Goal: Task Accomplishment & Management: Complete application form

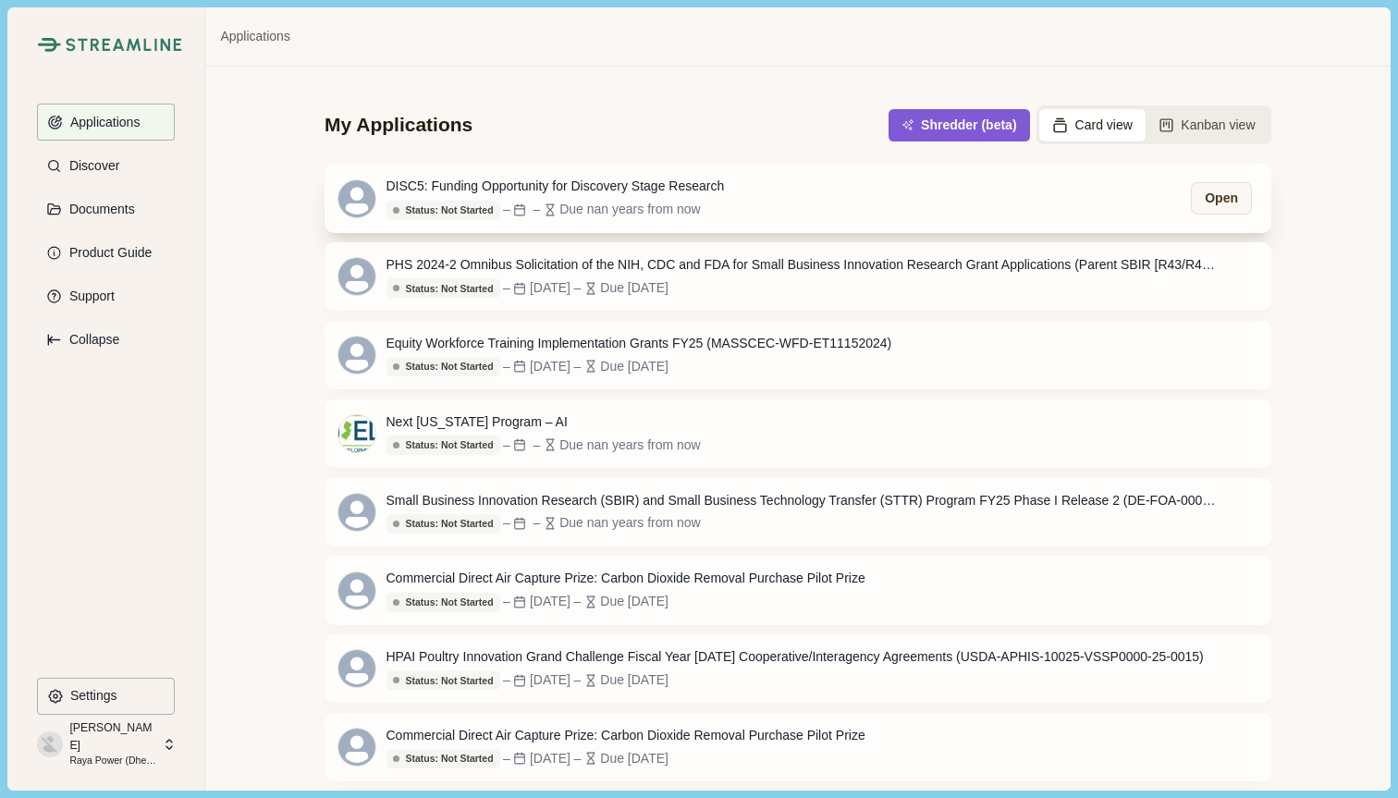
click at [867, 191] on div "DISC5: Funding Opportunity for Discovery Stage Research Status: Not Started Sta…" at bounding box center [798, 198] width 947 height 68
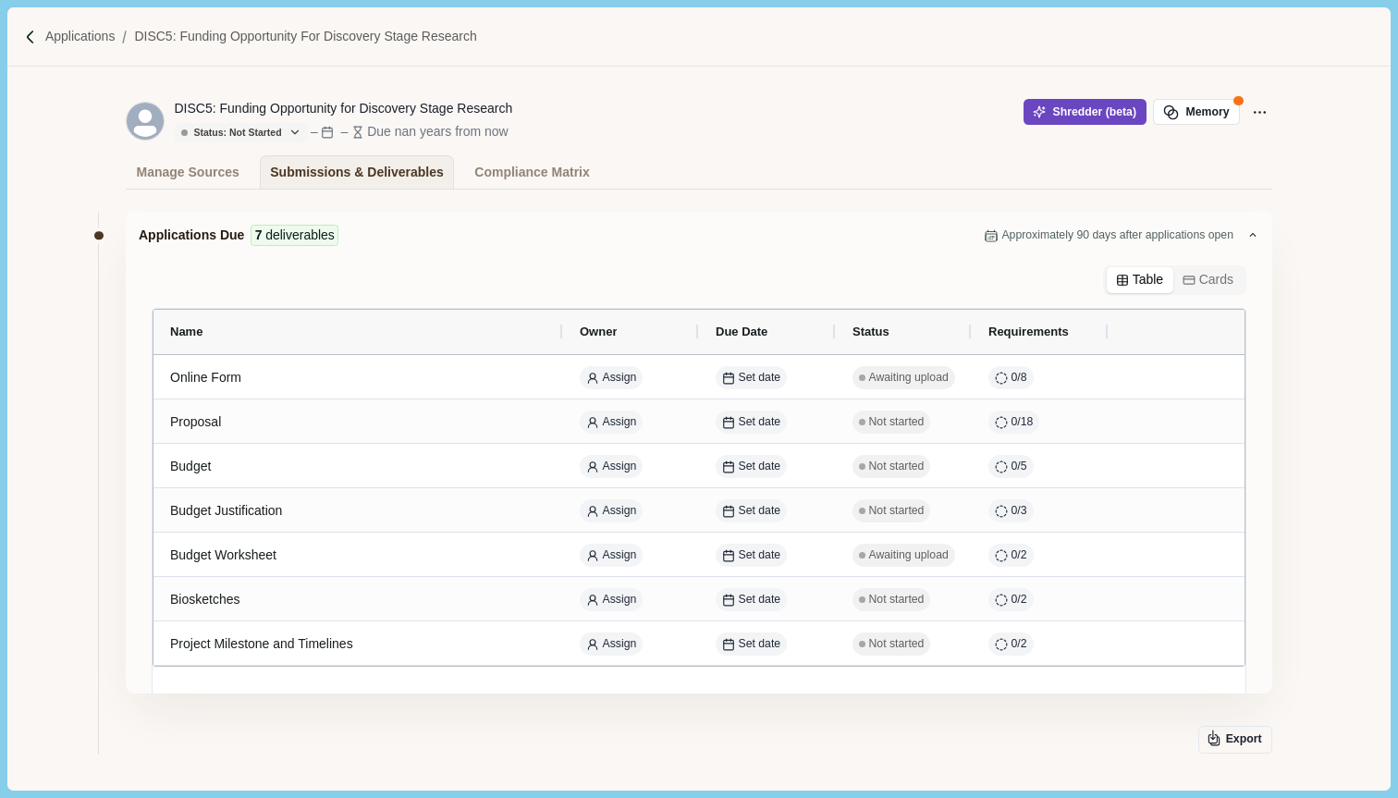
click at [1094, 107] on button "Shredder (beta)" at bounding box center [1085, 112] width 123 height 26
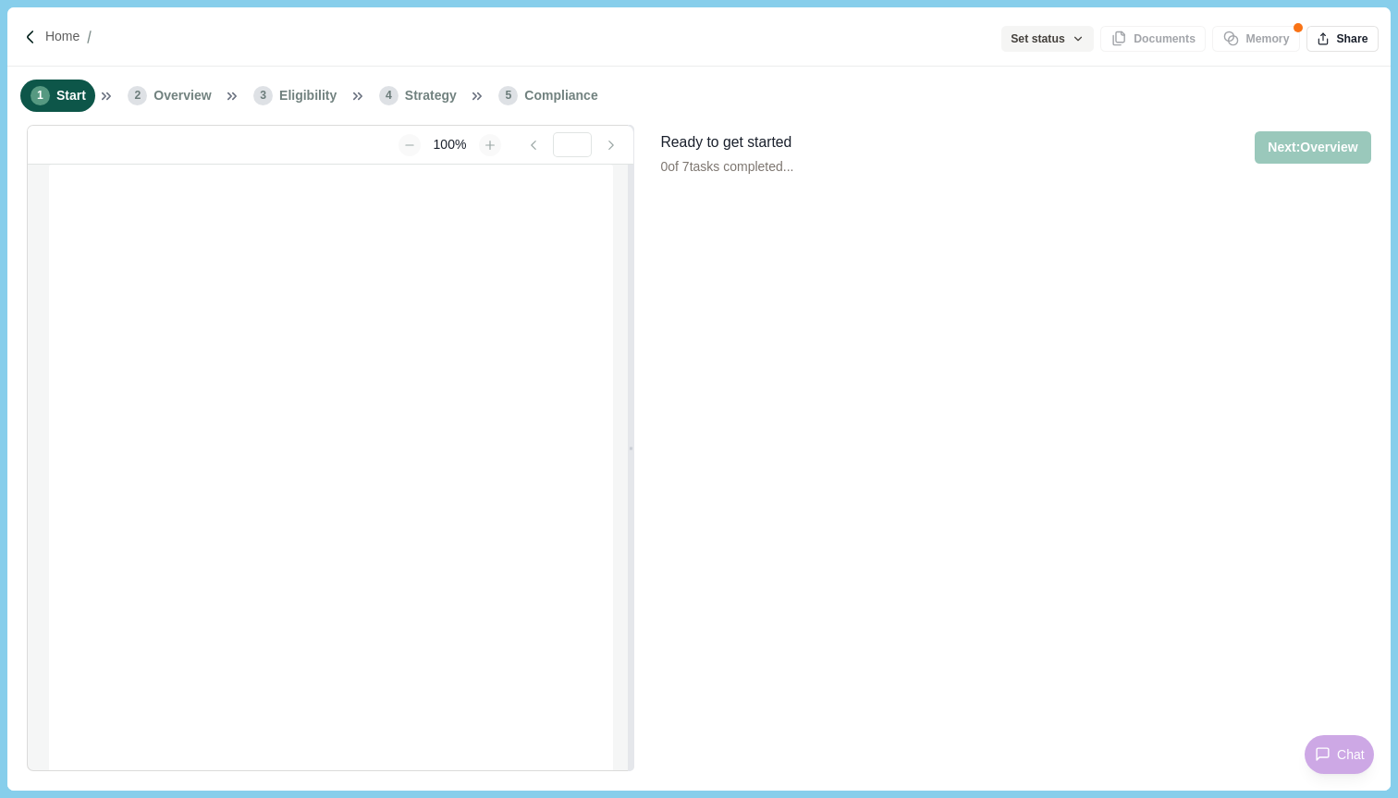
type input "**********"
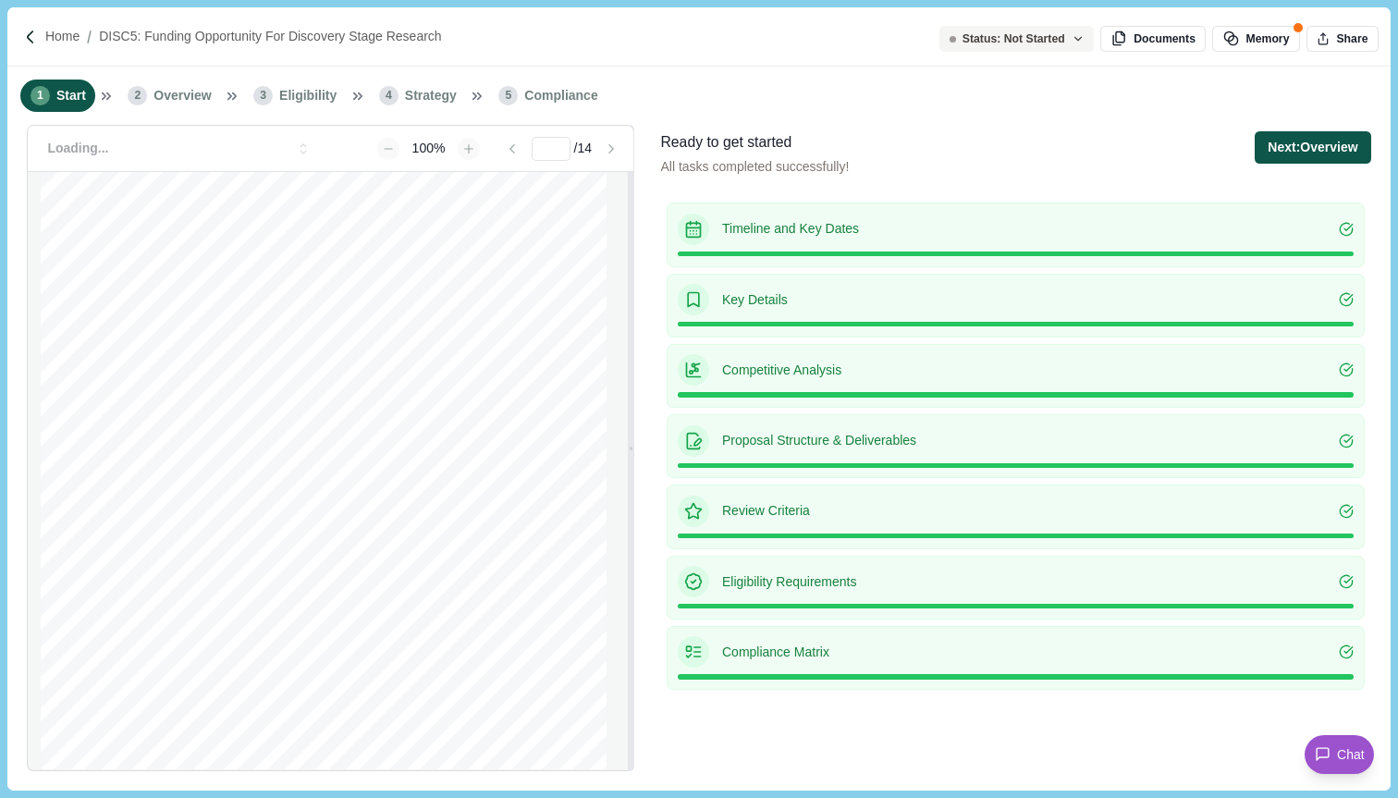
click at [1328, 142] on button "Next: Overview" at bounding box center [1313, 147] width 116 height 32
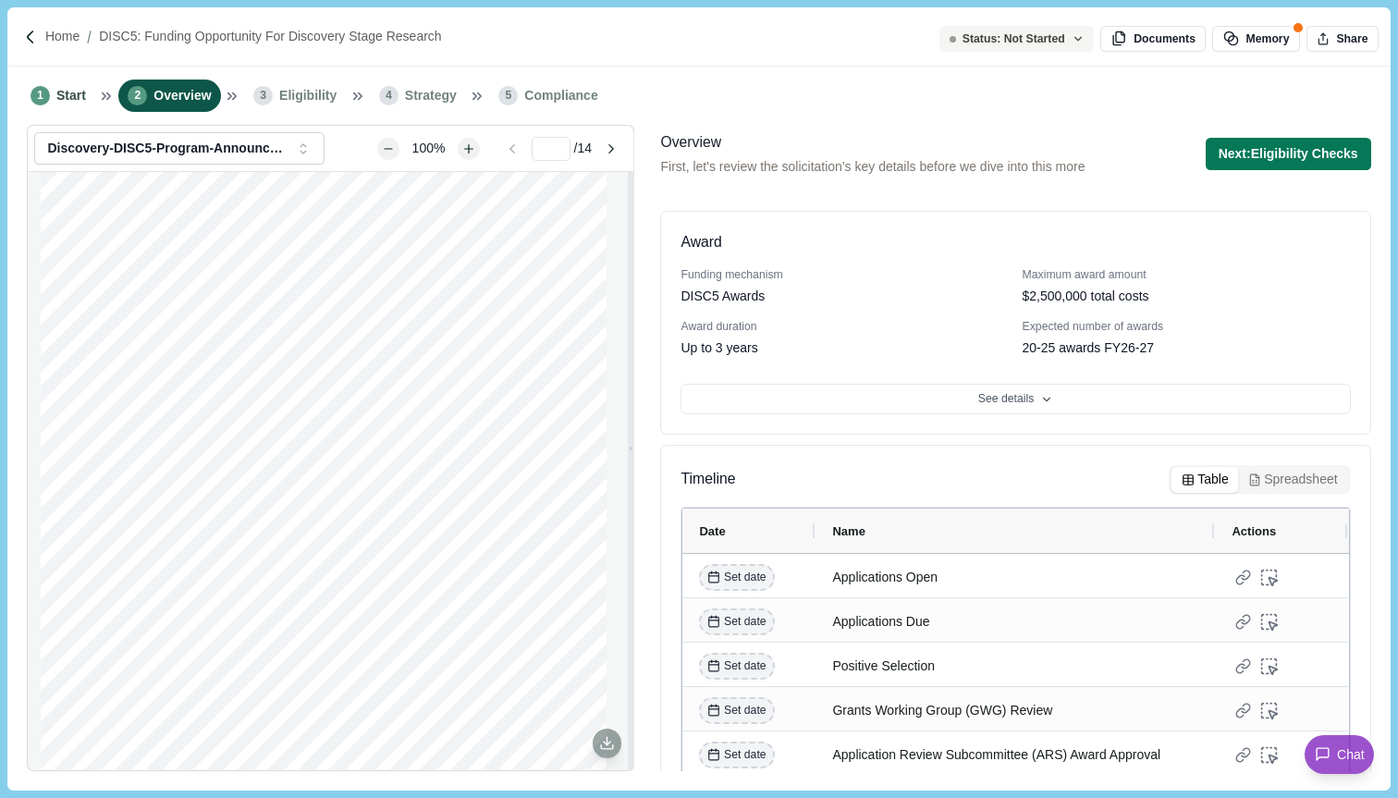
scroll to position [68, 0]
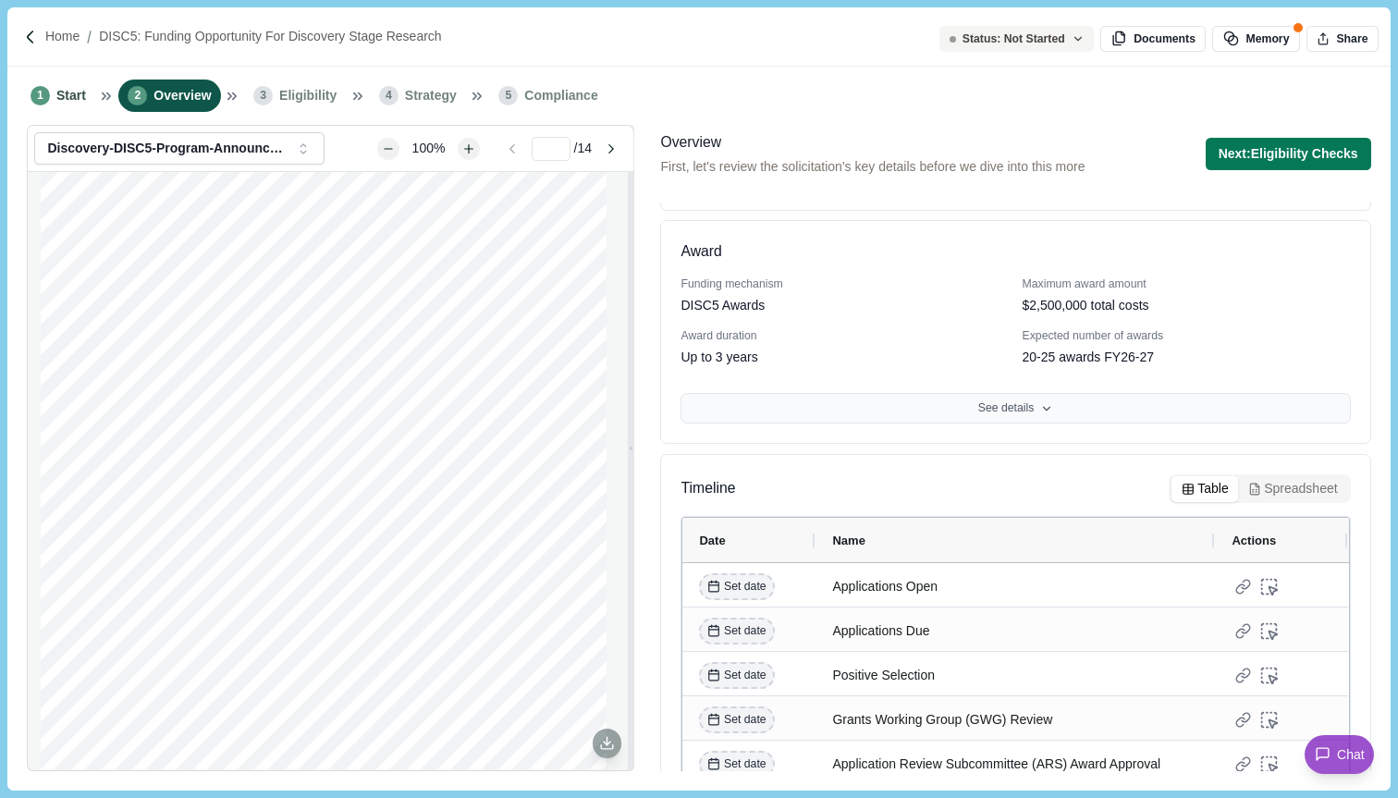
click at [1106, 393] on button "See details" at bounding box center [1016, 408] width 670 height 31
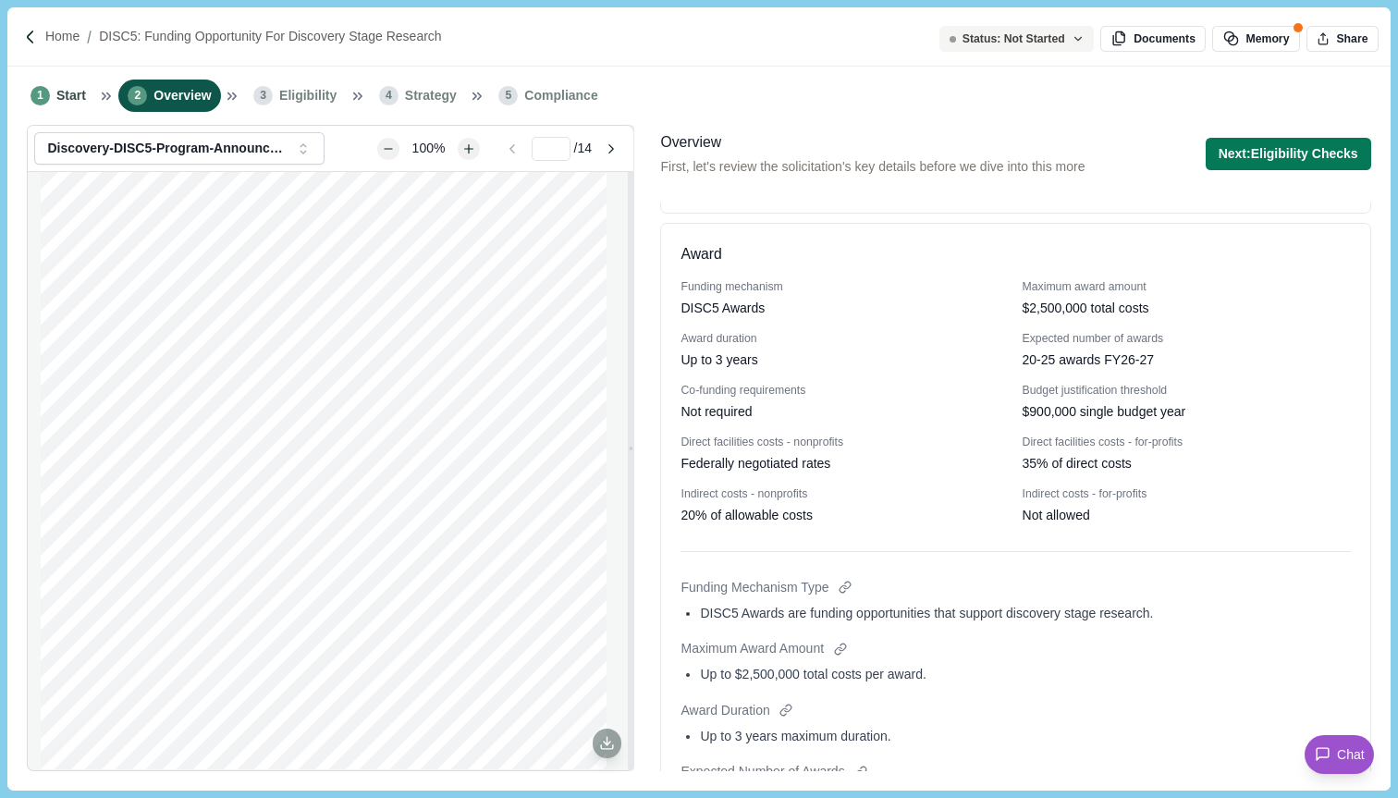
scroll to position [71, 0]
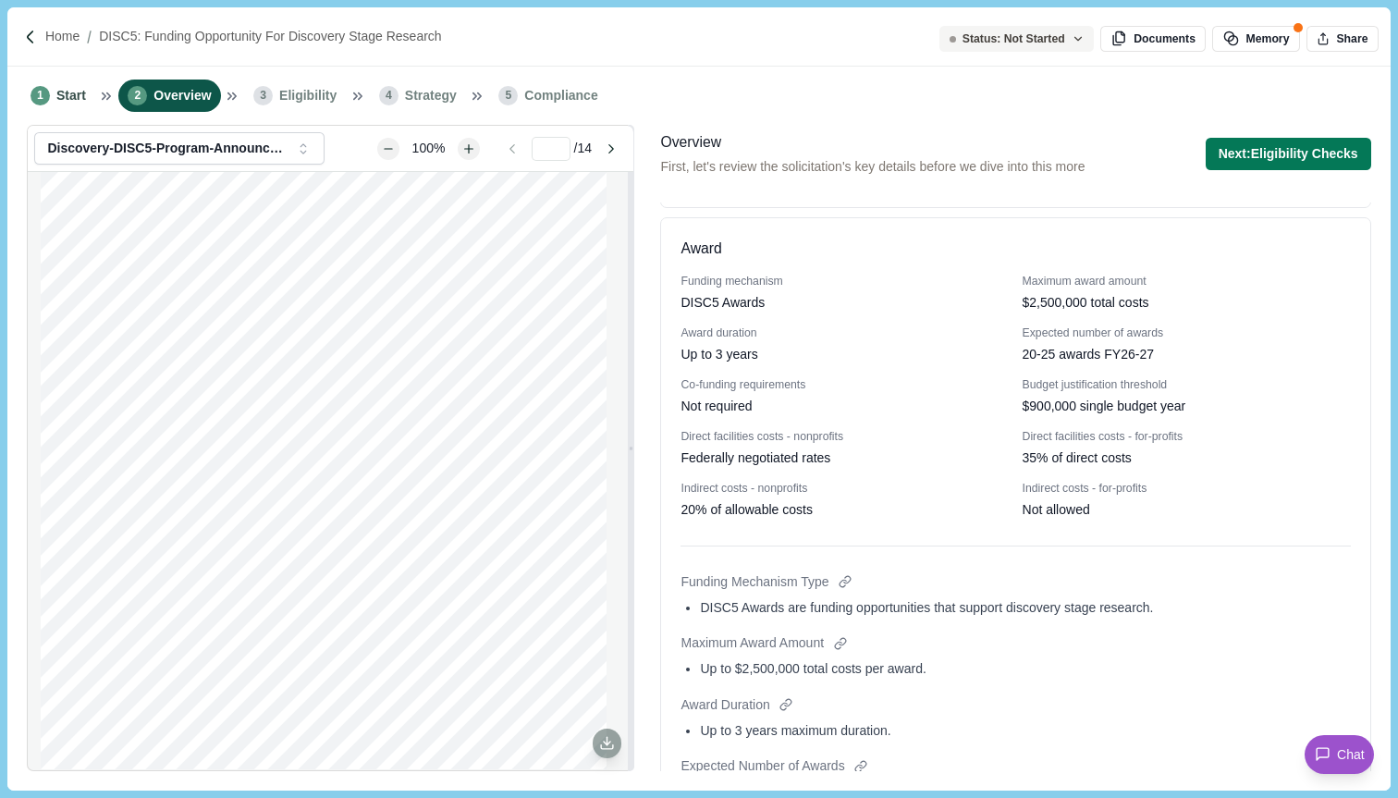
click at [1298, 481] on div "Indirect costs - for-profits" at bounding box center [1187, 489] width 328 height 17
click at [1341, 747] on span "Chat" at bounding box center [1351, 754] width 28 height 19
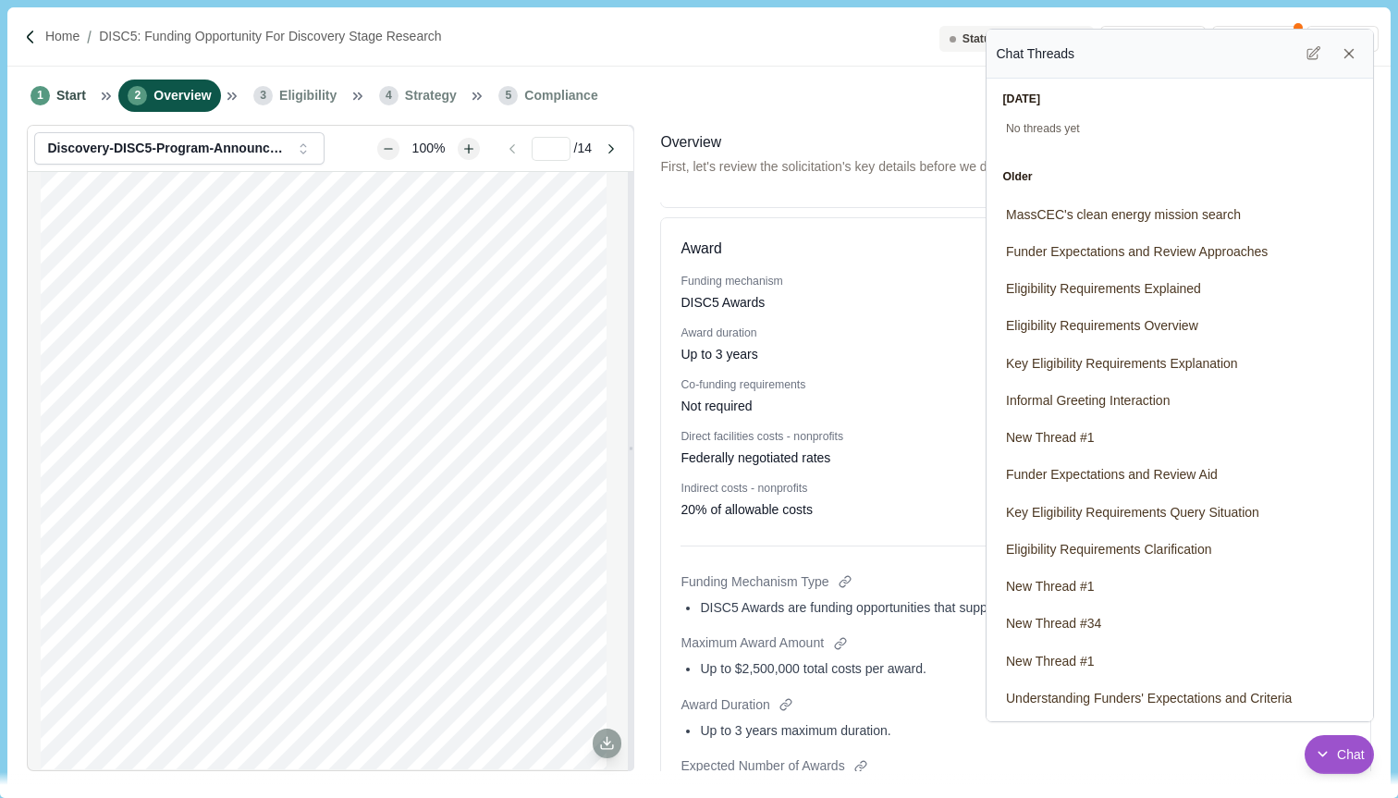
click at [898, 128] on div "Overview First, let's review the solicitation's key details before we dive into…" at bounding box center [1015, 451] width 723 height 652
click at [1346, 51] on icon at bounding box center [1349, 53] width 17 height 17
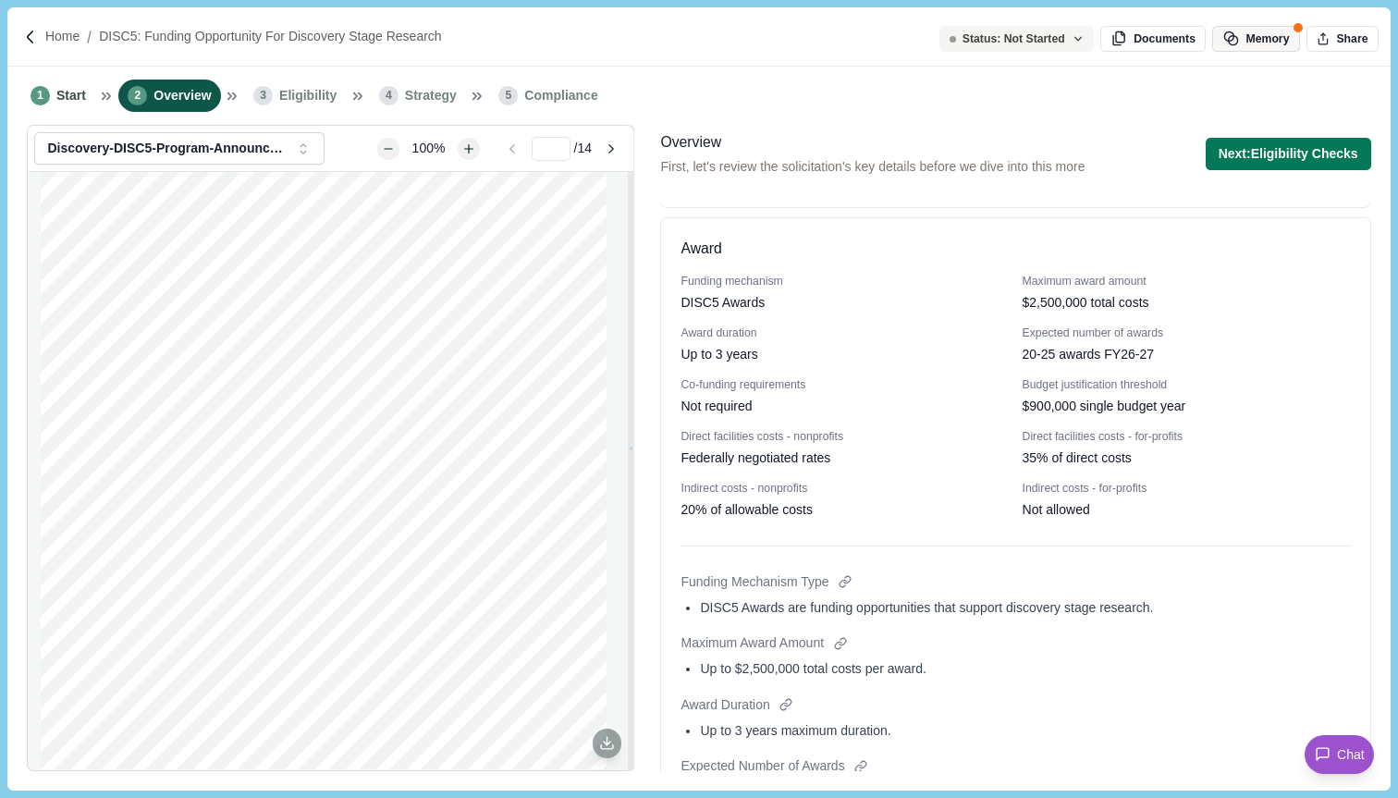
click at [1240, 39] on span "button" at bounding box center [1234, 39] width 23 height 17
click at [1101, 96] on div "1 Start 2 Overview 3 Eligibility 4 Strategy 5 Compliance" at bounding box center [698, 96] width 1383 height 58
click at [1349, 37] on button "Share" at bounding box center [1343, 39] width 72 height 26
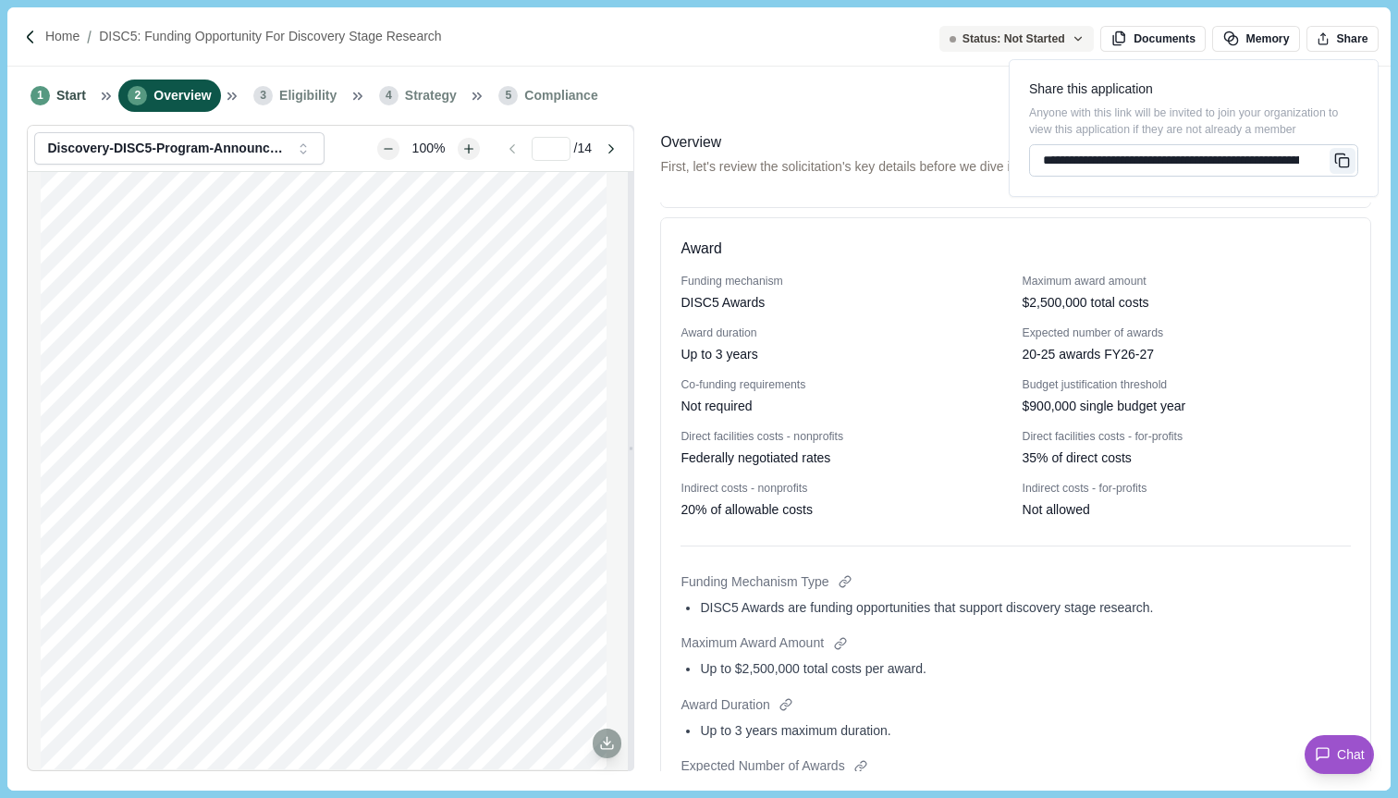
click at [1300, 166] on input "**********" at bounding box center [1193, 160] width 329 height 32
drag, startPoint x: 1228, startPoint y: 164, endPoint x: 1357, endPoint y: 163, distance: 128.5
click at [1357, 163] on div "**********" at bounding box center [1193, 160] width 329 height 32
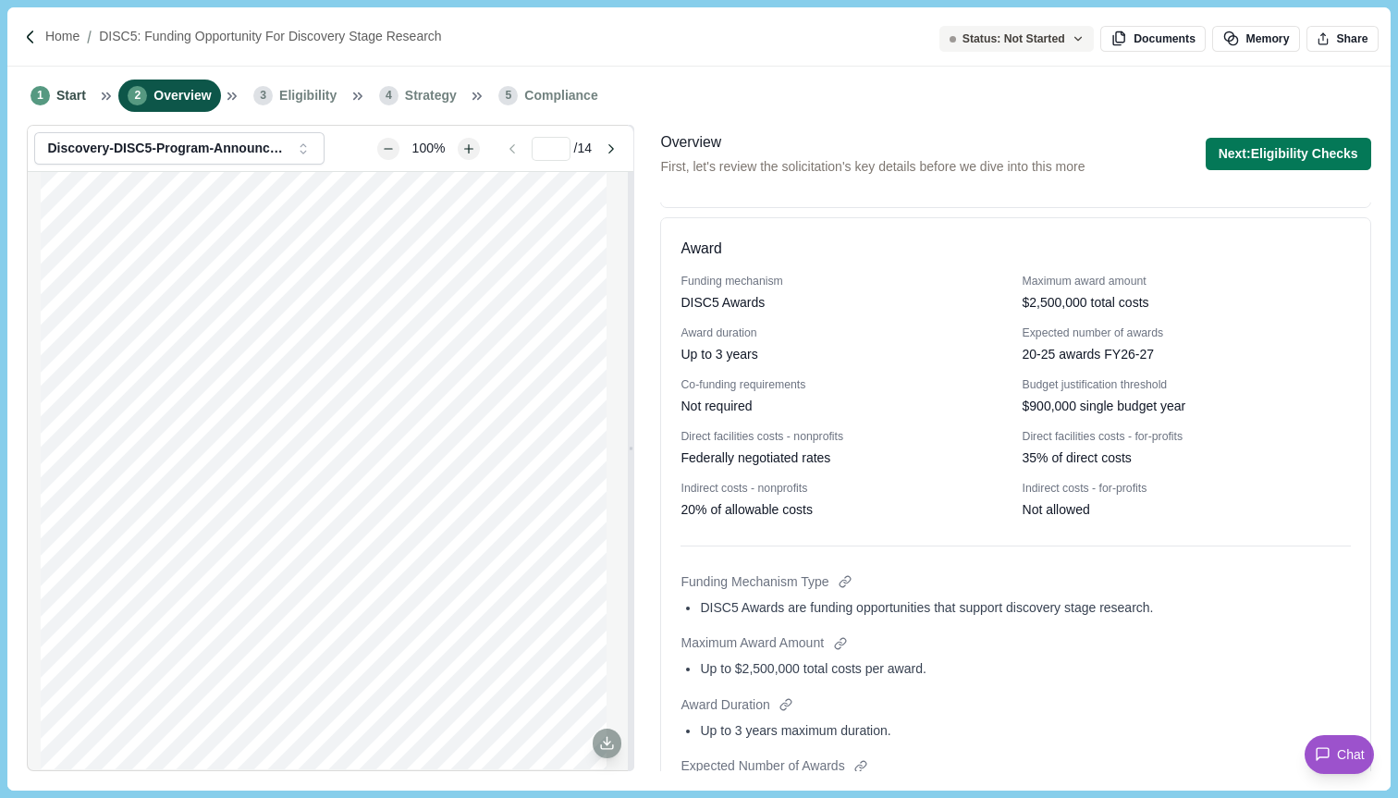
click at [903, 104] on div "1 Start 2 Overview 3 Eligibility 4 Strategy 5 Compliance" at bounding box center [698, 96] width 1383 height 58
click at [1308, 157] on button "Next: Eligibility Checks" at bounding box center [1289, 154] width 166 height 32
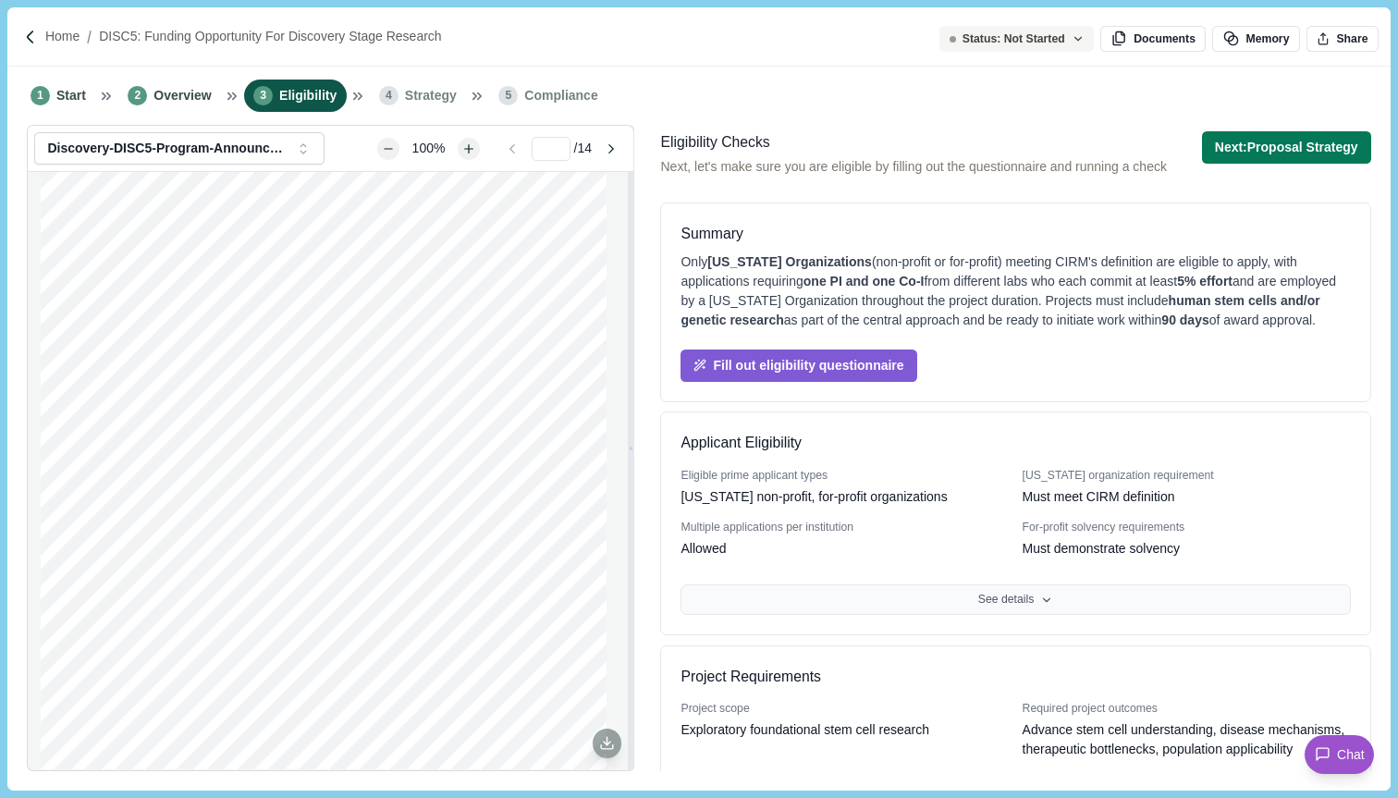
click at [1077, 615] on button "See details" at bounding box center [1016, 599] width 670 height 31
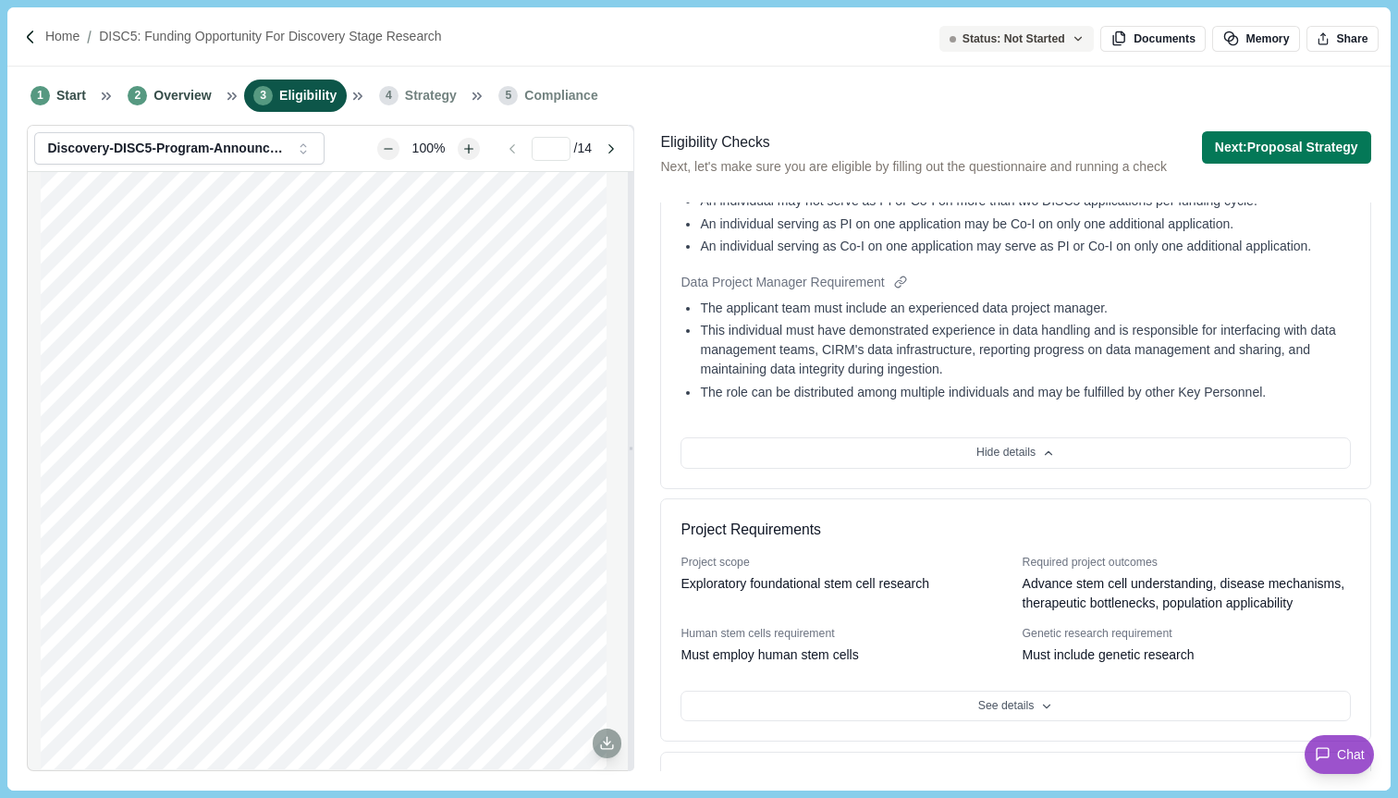
scroll to position [1533, 0]
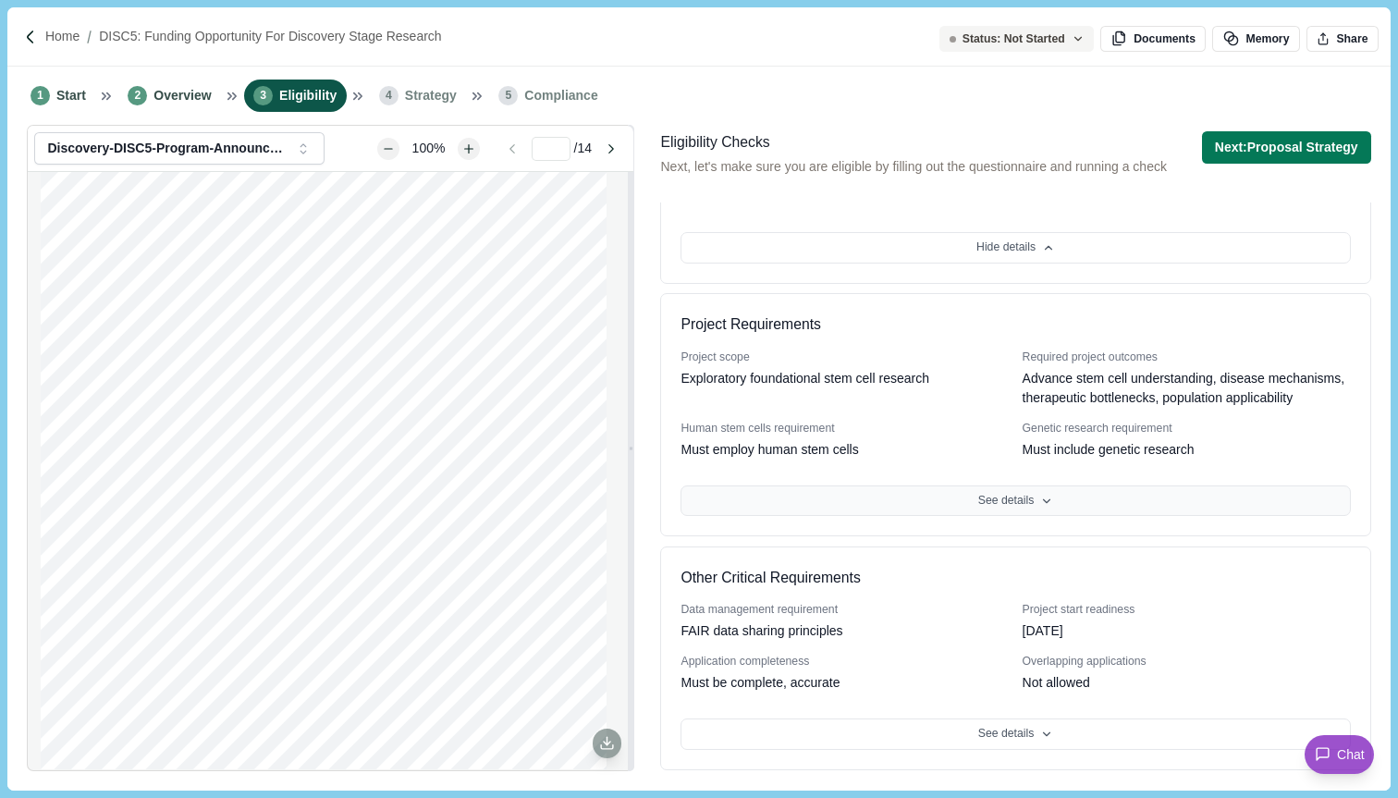
click at [1023, 494] on button "See details" at bounding box center [1016, 501] width 670 height 31
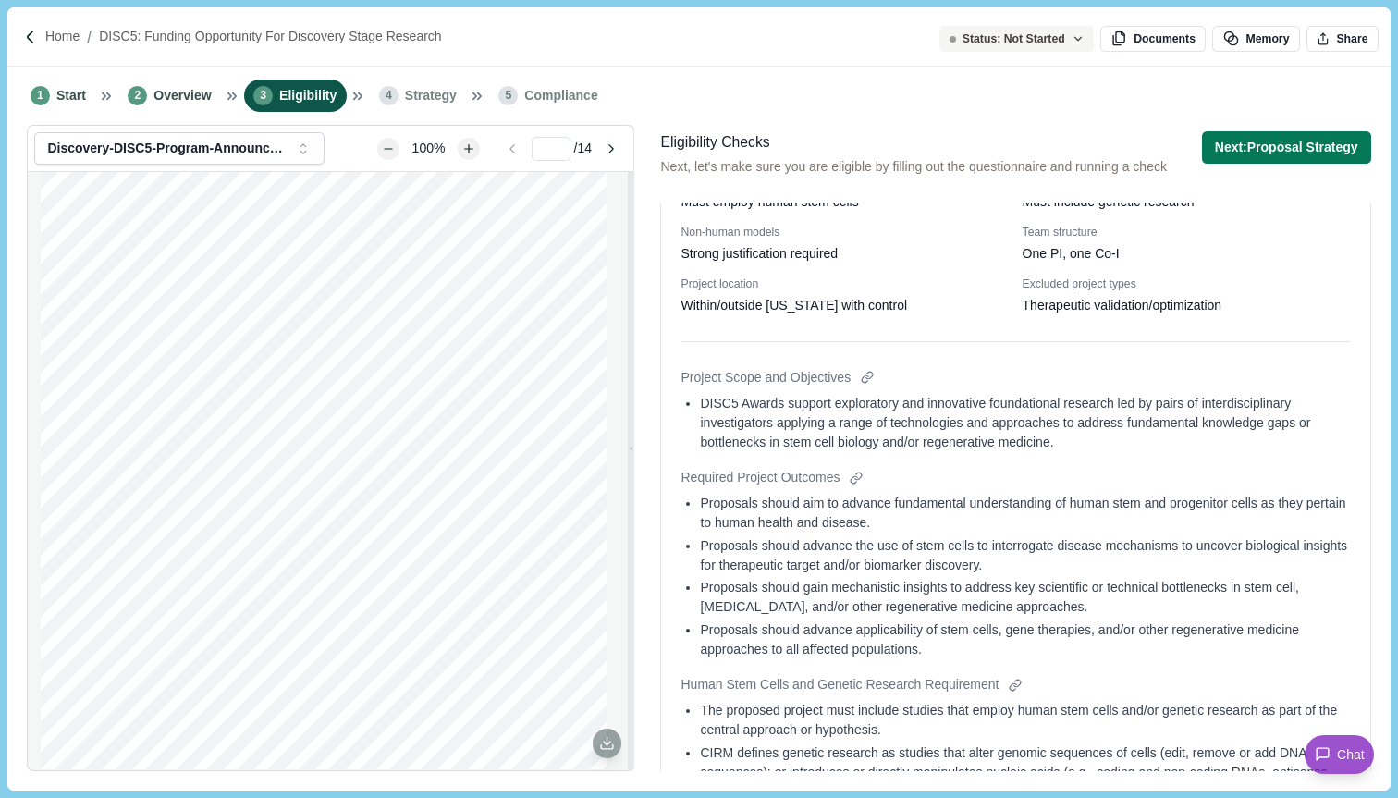
scroll to position [1757, 0]
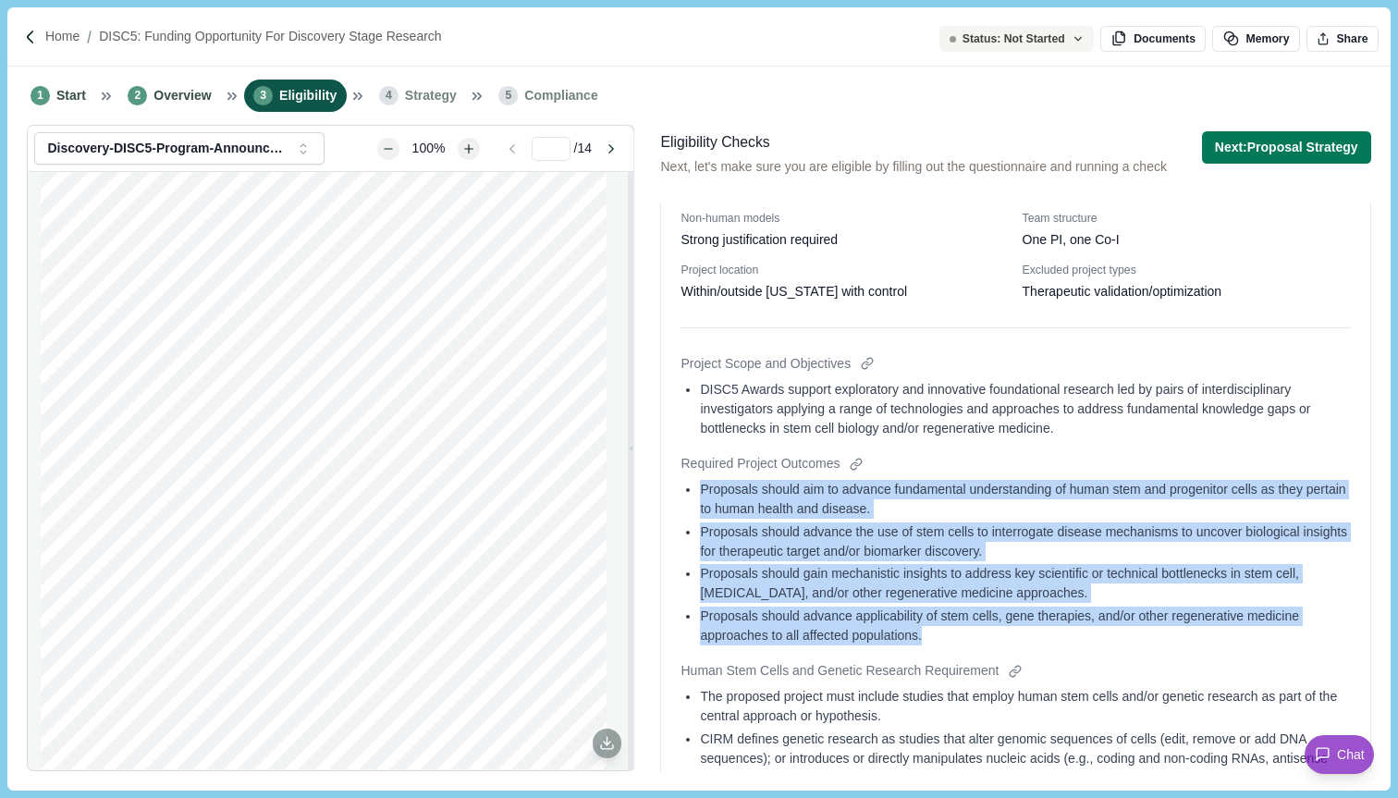
drag, startPoint x: 971, startPoint y: 674, endPoint x: 695, endPoint y: 514, distance: 319.5
click at [699, 516] on div "Required Project Outcomes Proposals should aim to advance fundamental understan…" at bounding box center [1016, 551] width 670 height 194
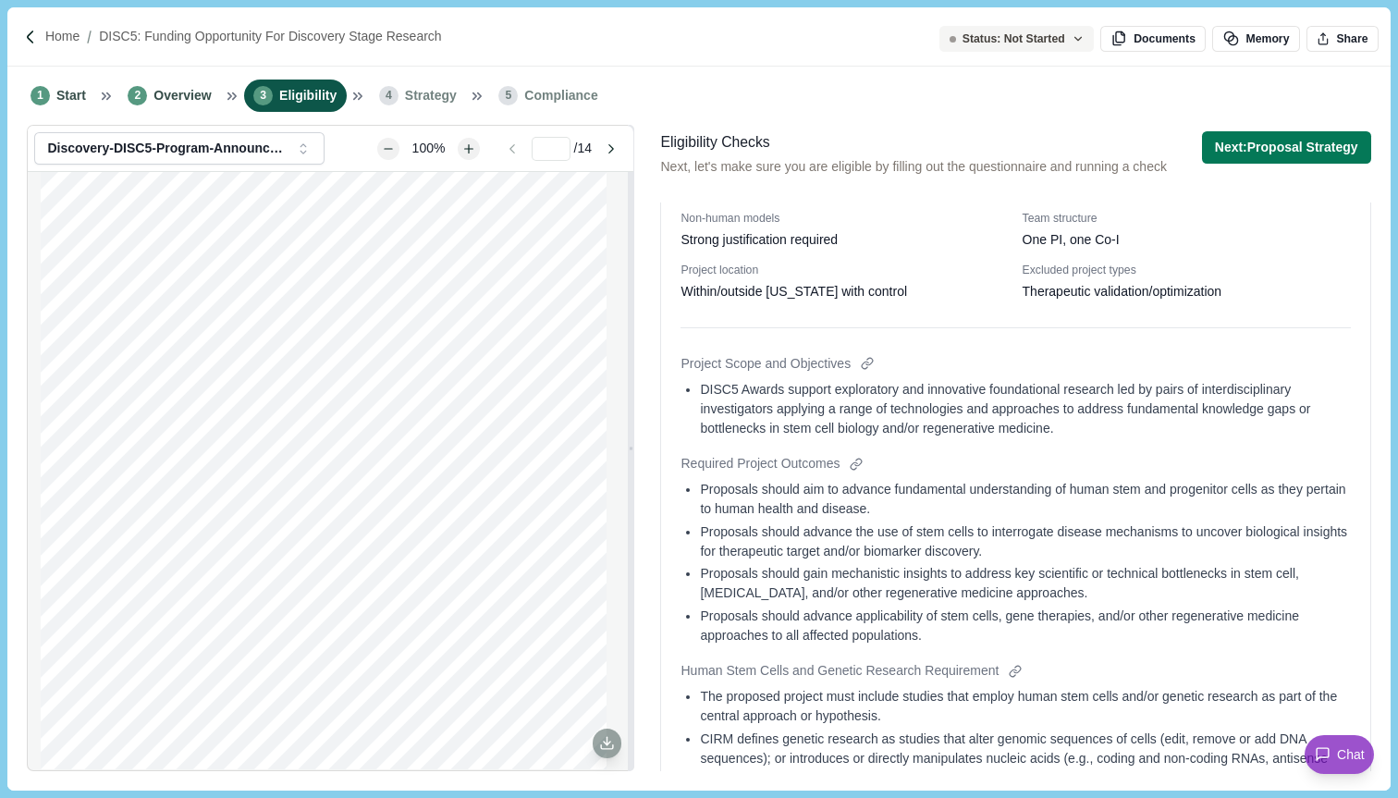
click at [874, 519] on div "Proposals should aim to advance fundamental understanding of human stem and pro…" at bounding box center [1025, 499] width 650 height 39
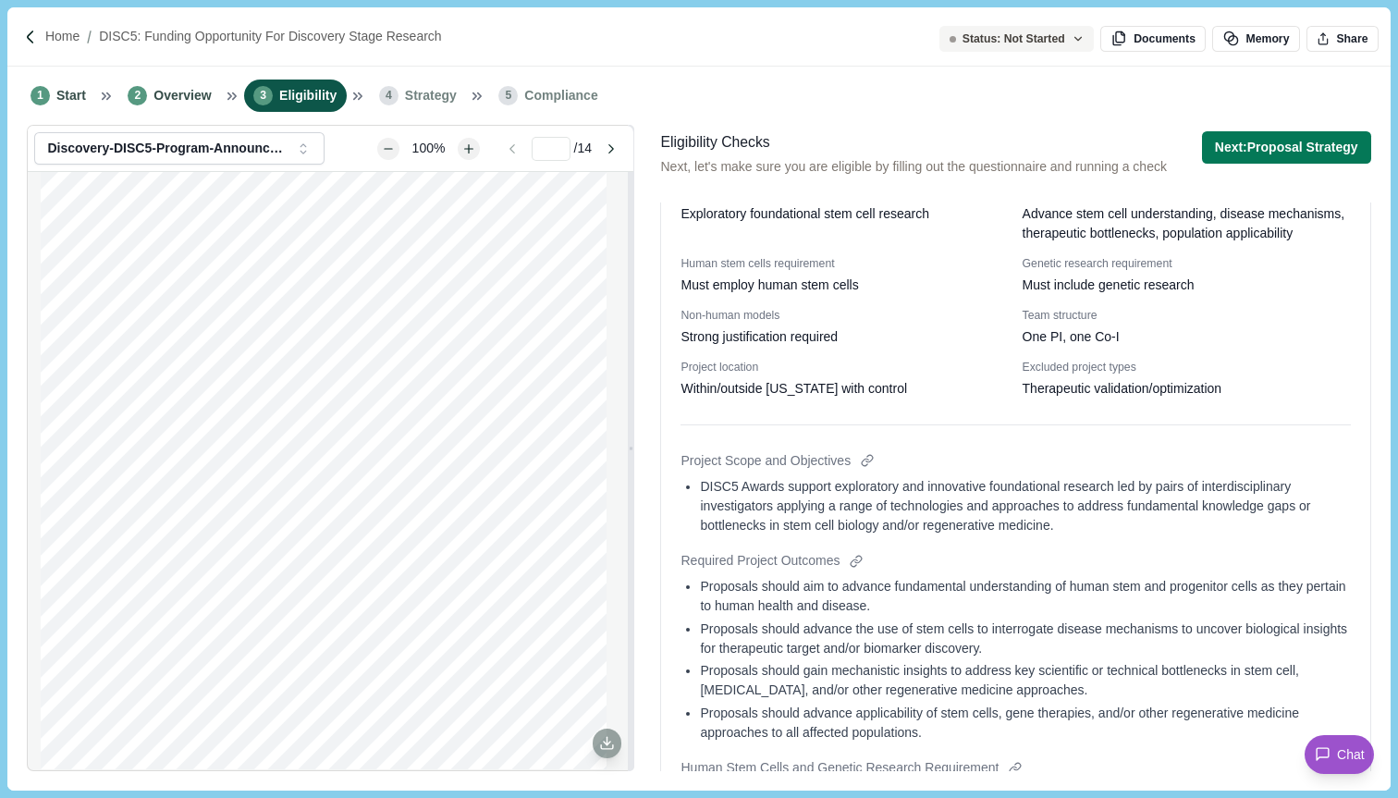
scroll to position [1610, 0]
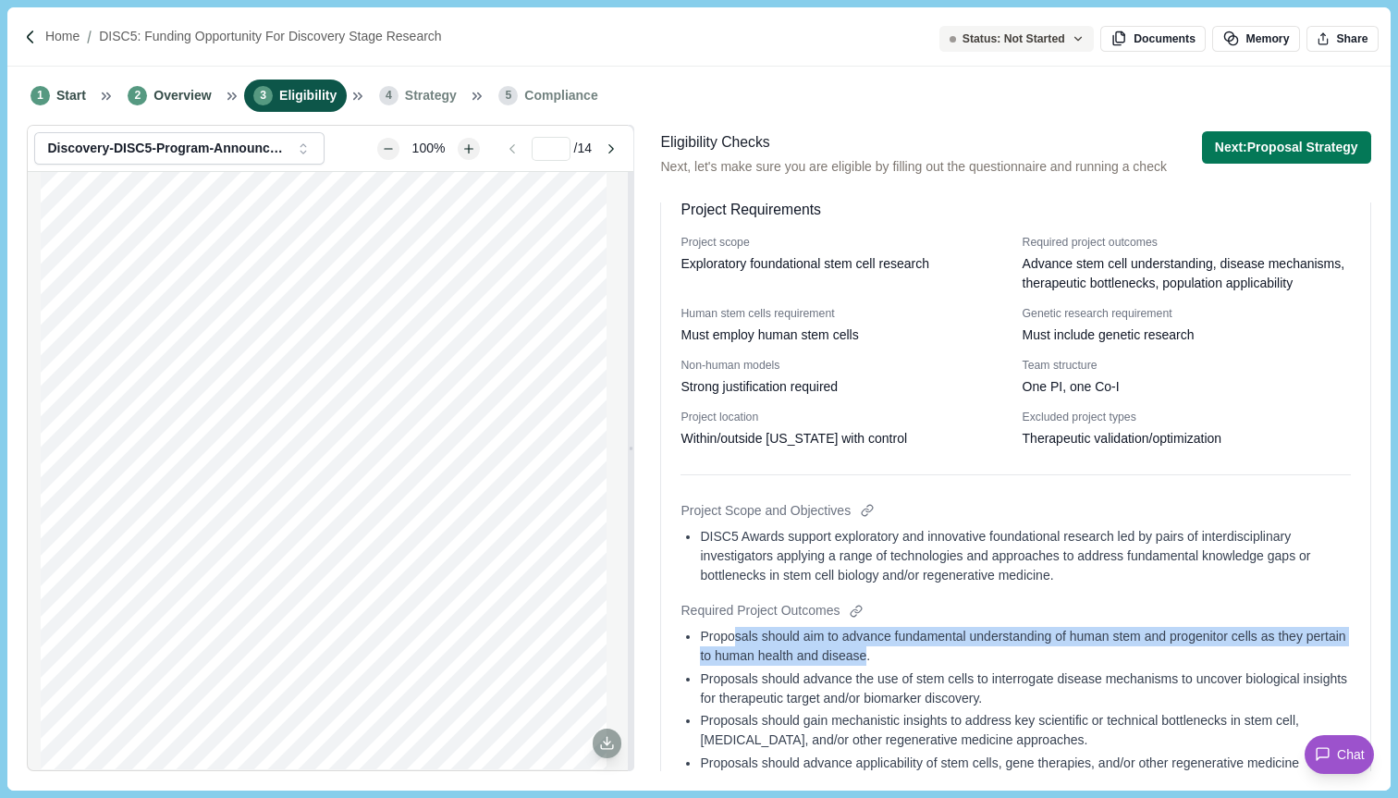
drag, startPoint x: 918, startPoint y: 694, endPoint x: 736, endPoint y: 672, distance: 183.4
click at [736, 666] on div "Proposals should aim to advance fundamental understanding of human stem and pro…" at bounding box center [1025, 646] width 650 height 39
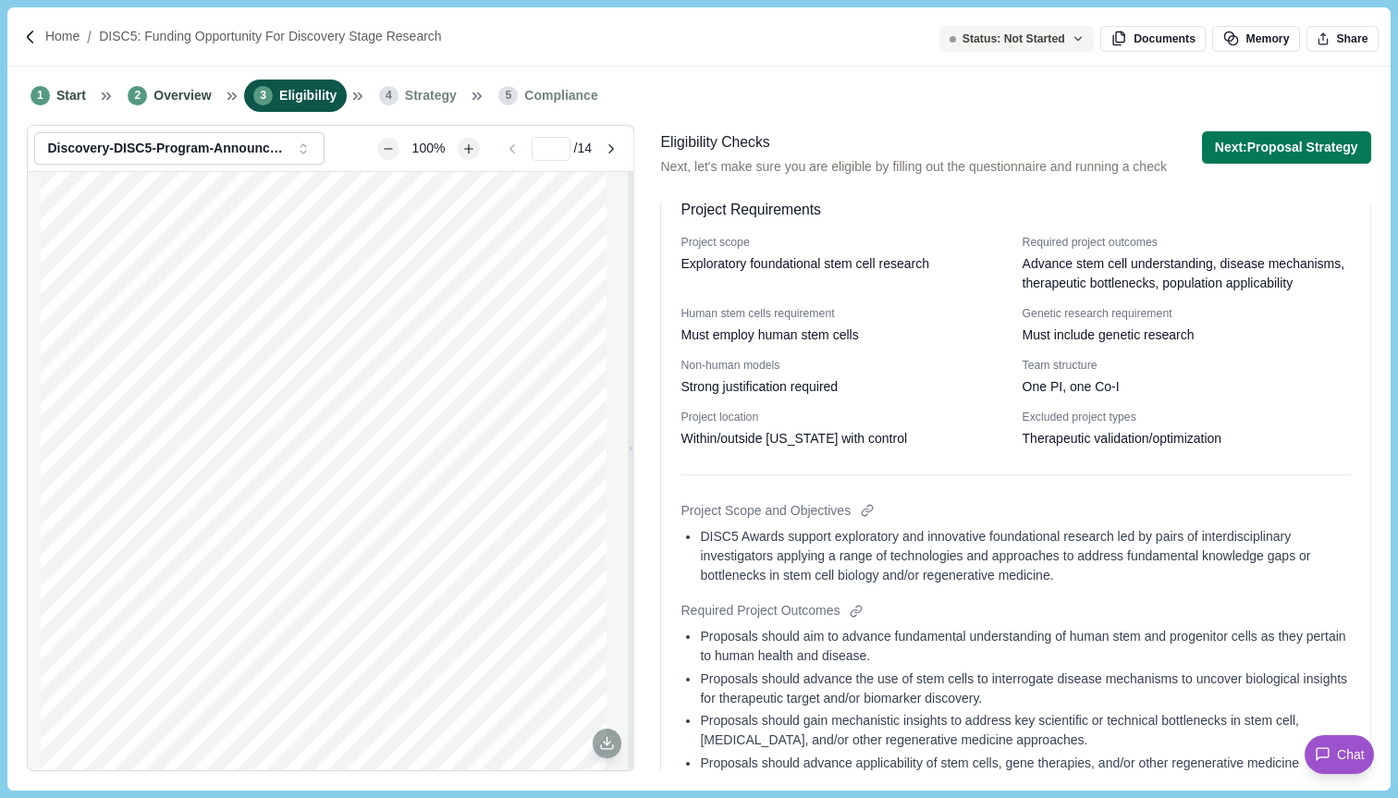
click at [1003, 666] on div "Proposals should aim to advance fundamental understanding of human stem and pro…" at bounding box center [1025, 646] width 650 height 39
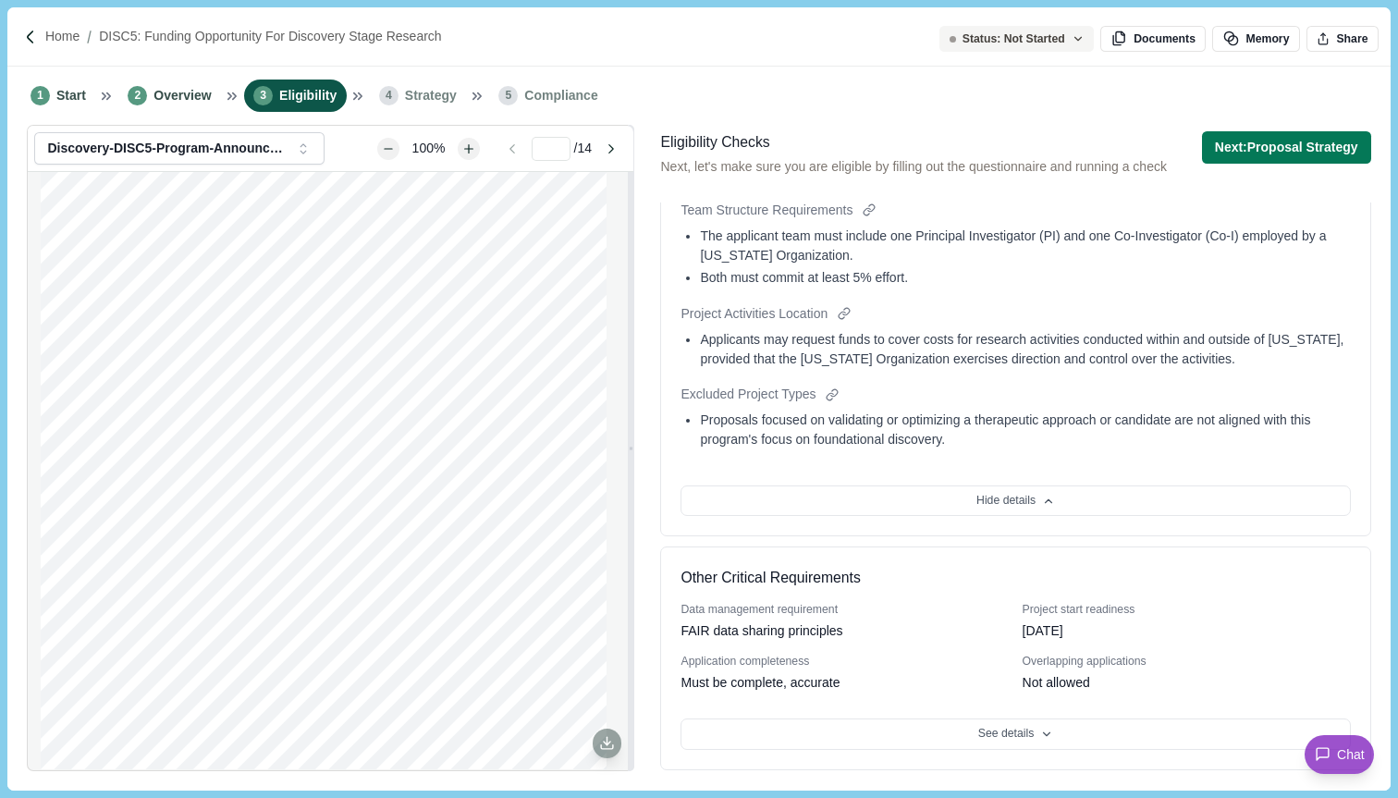
scroll to position [2544, 0]
click at [1289, 138] on button "Next: Proposal Strategy" at bounding box center [1286, 147] width 169 height 32
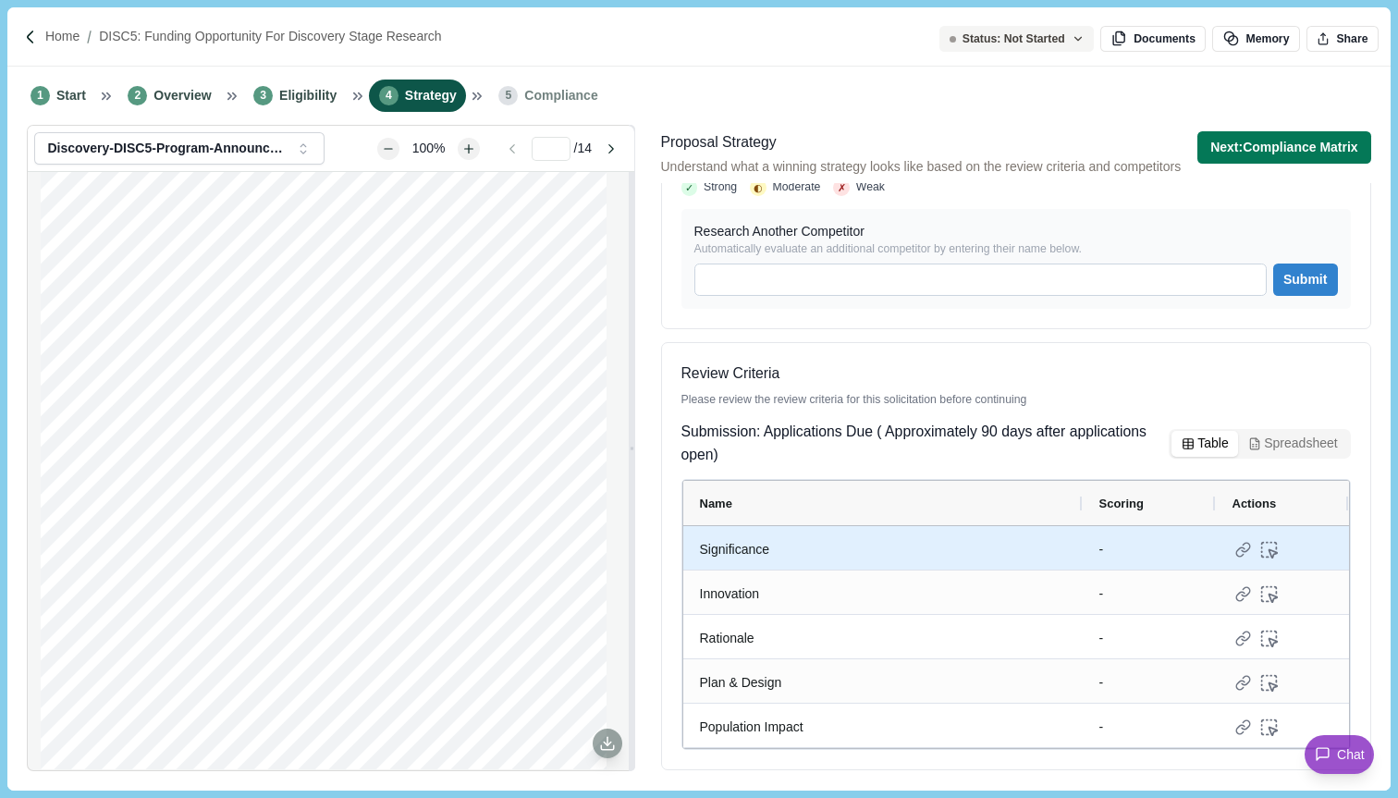
scroll to position [782, 0]
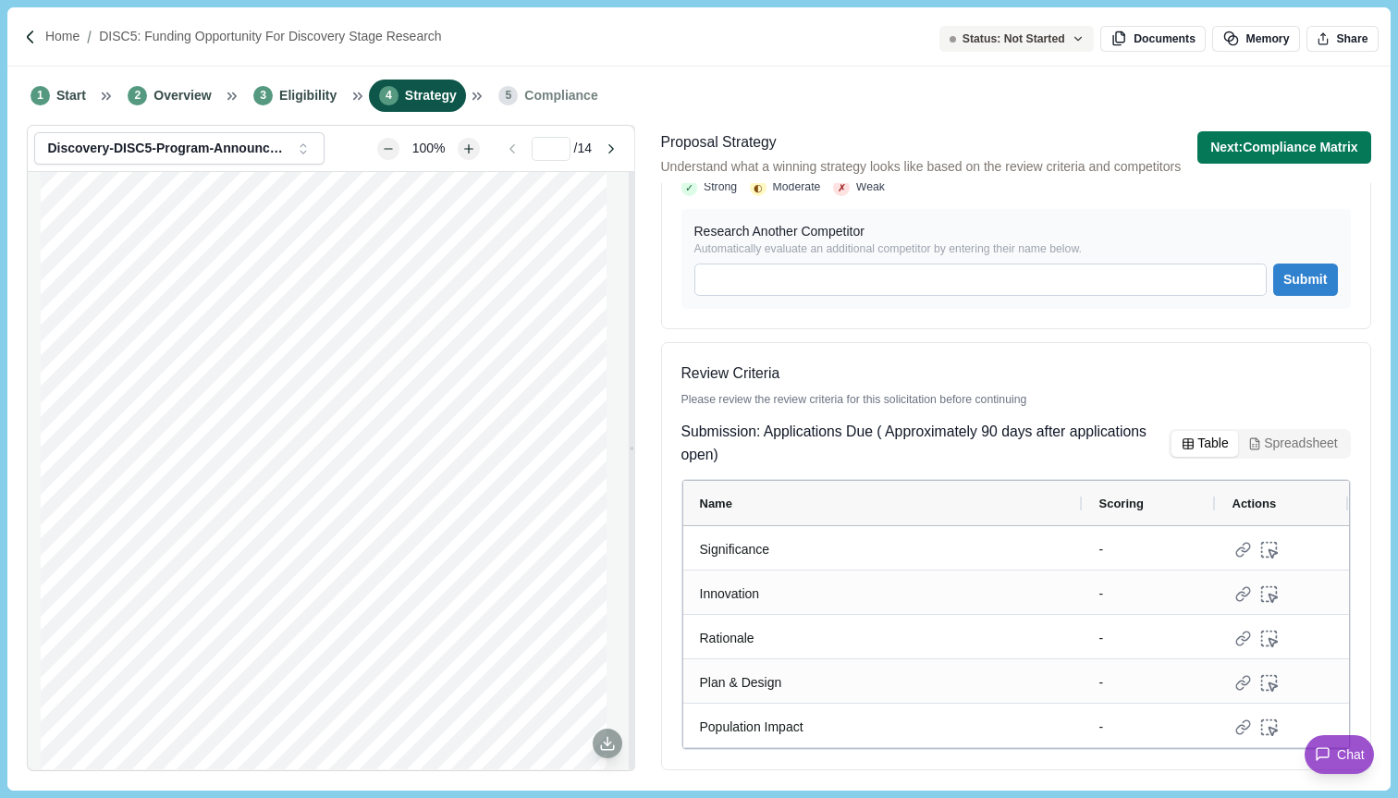
click at [225, 86] on div "2 Overview" at bounding box center [177, 96] width 119 height 32
click at [204, 96] on span "Overview" at bounding box center [182, 95] width 57 height 19
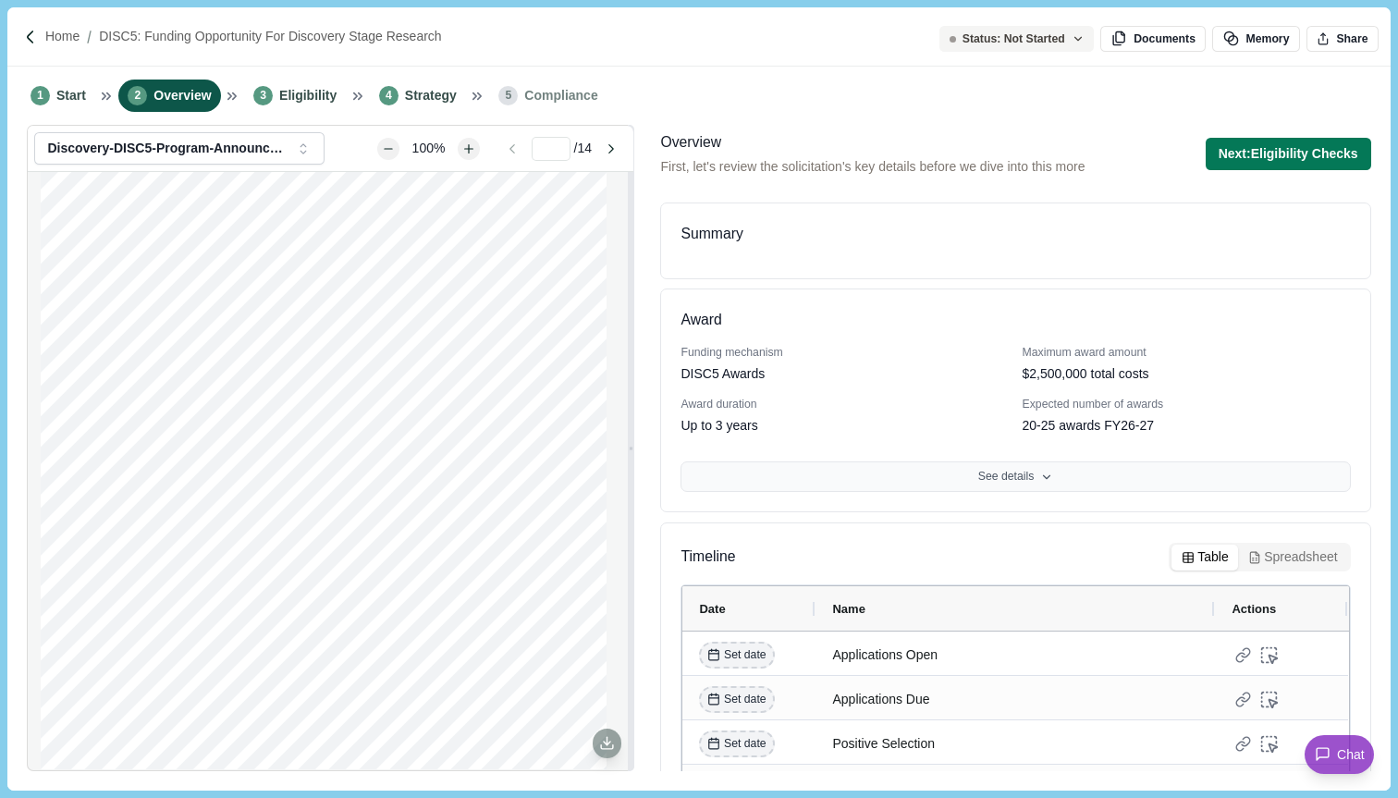
scroll to position [150, 0]
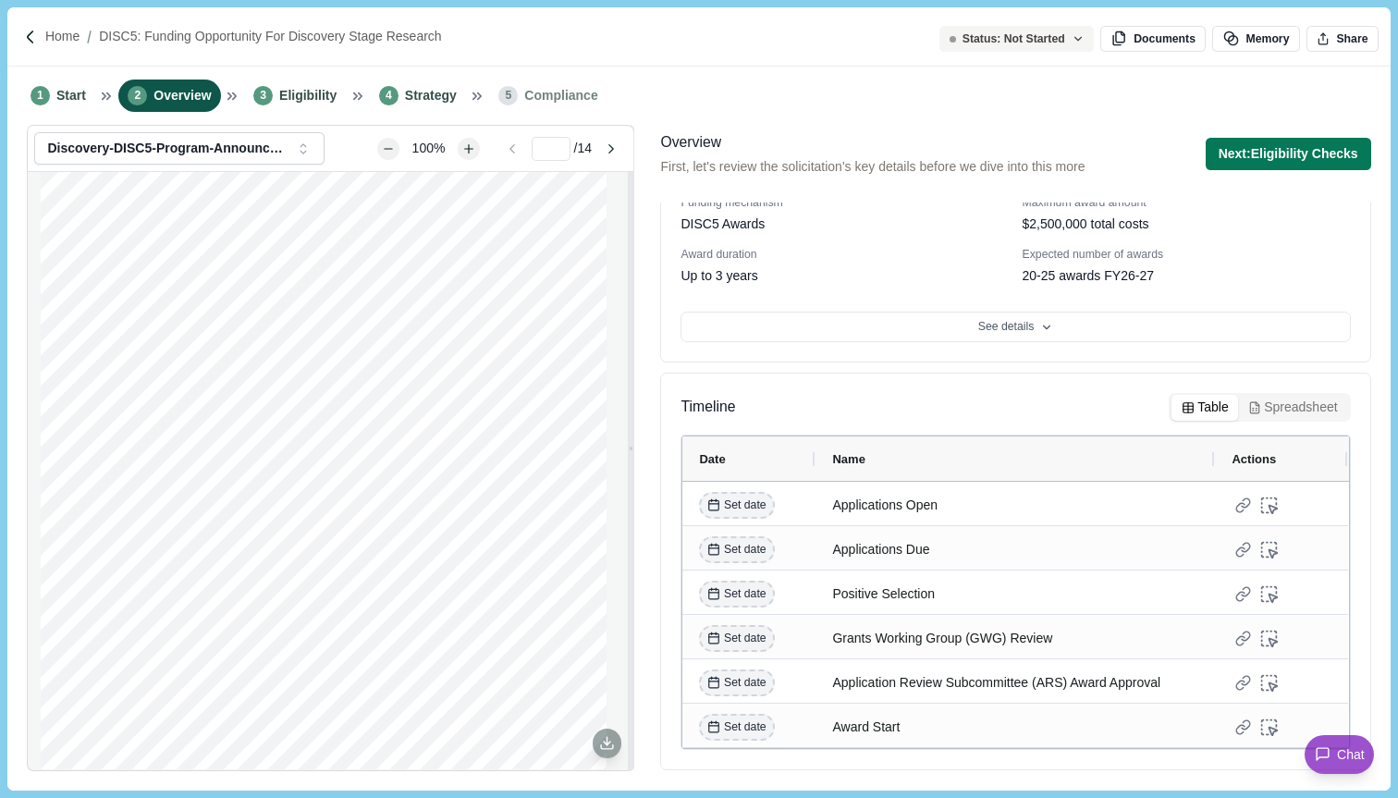
click at [1312, 399] on button "Spreadsheet" at bounding box center [1292, 408] width 109 height 26
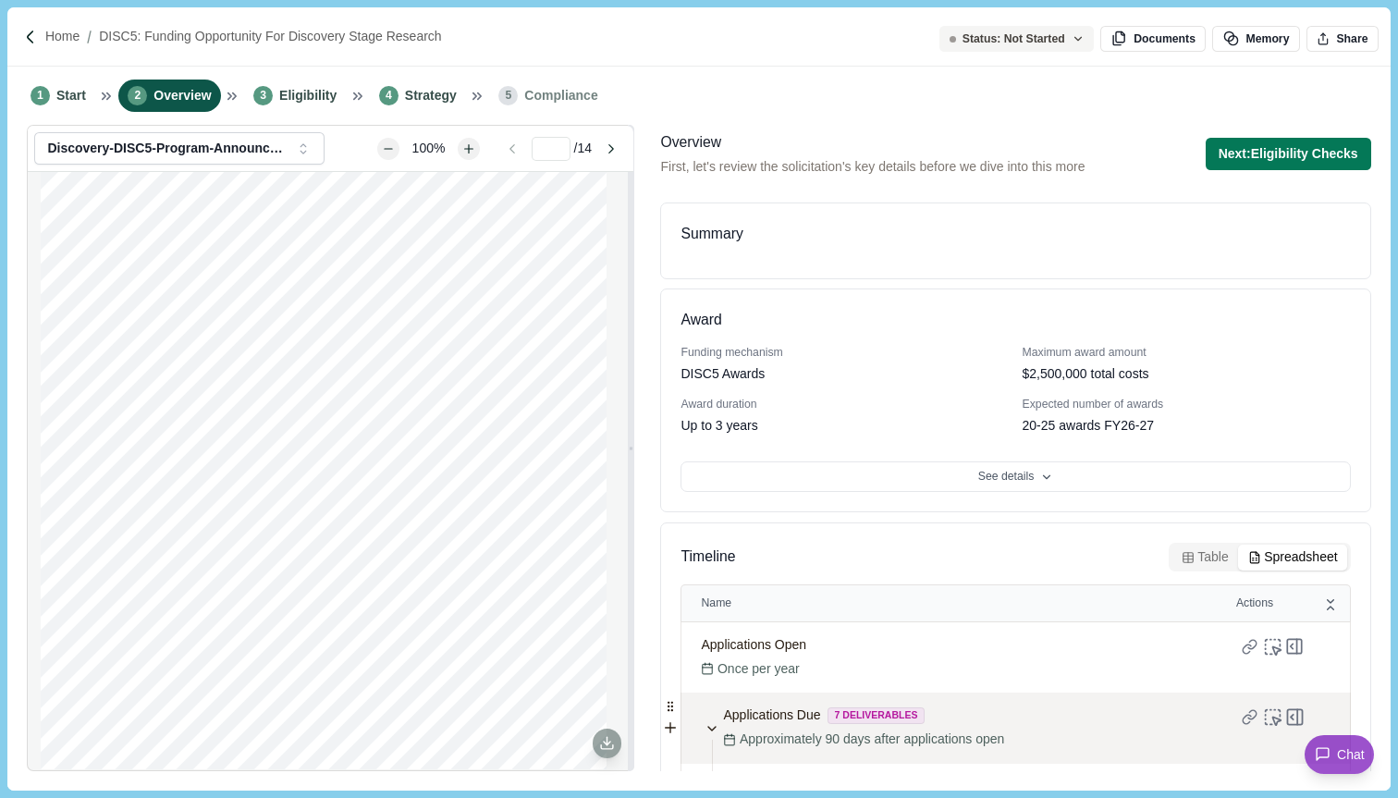
scroll to position [252, 0]
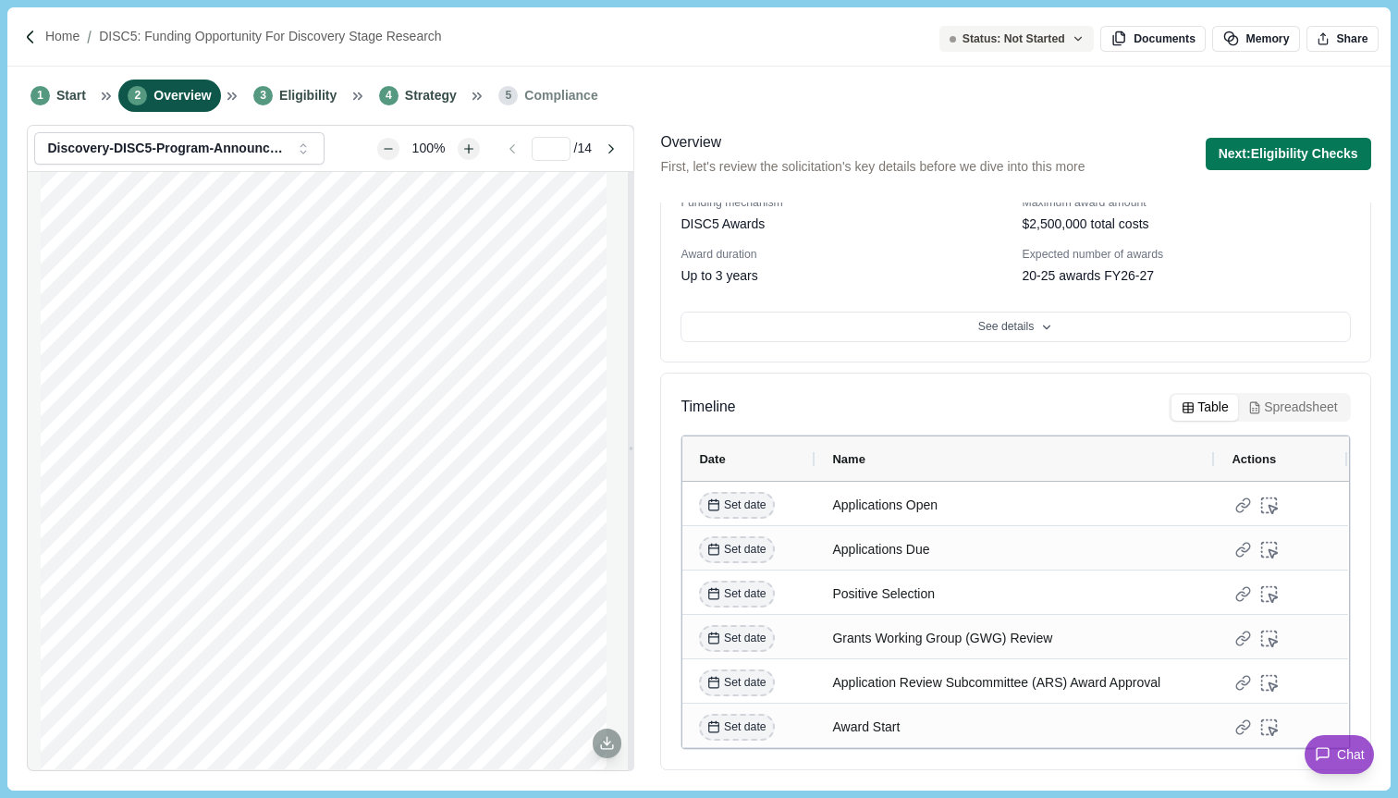
click at [1214, 297] on div "Summary Award Funding mechanism DISC5 Awards Maximum award amount $2,500,000 to…" at bounding box center [1015, 337] width 710 height 568
click at [1294, 410] on button "Spreadsheet" at bounding box center [1292, 408] width 109 height 26
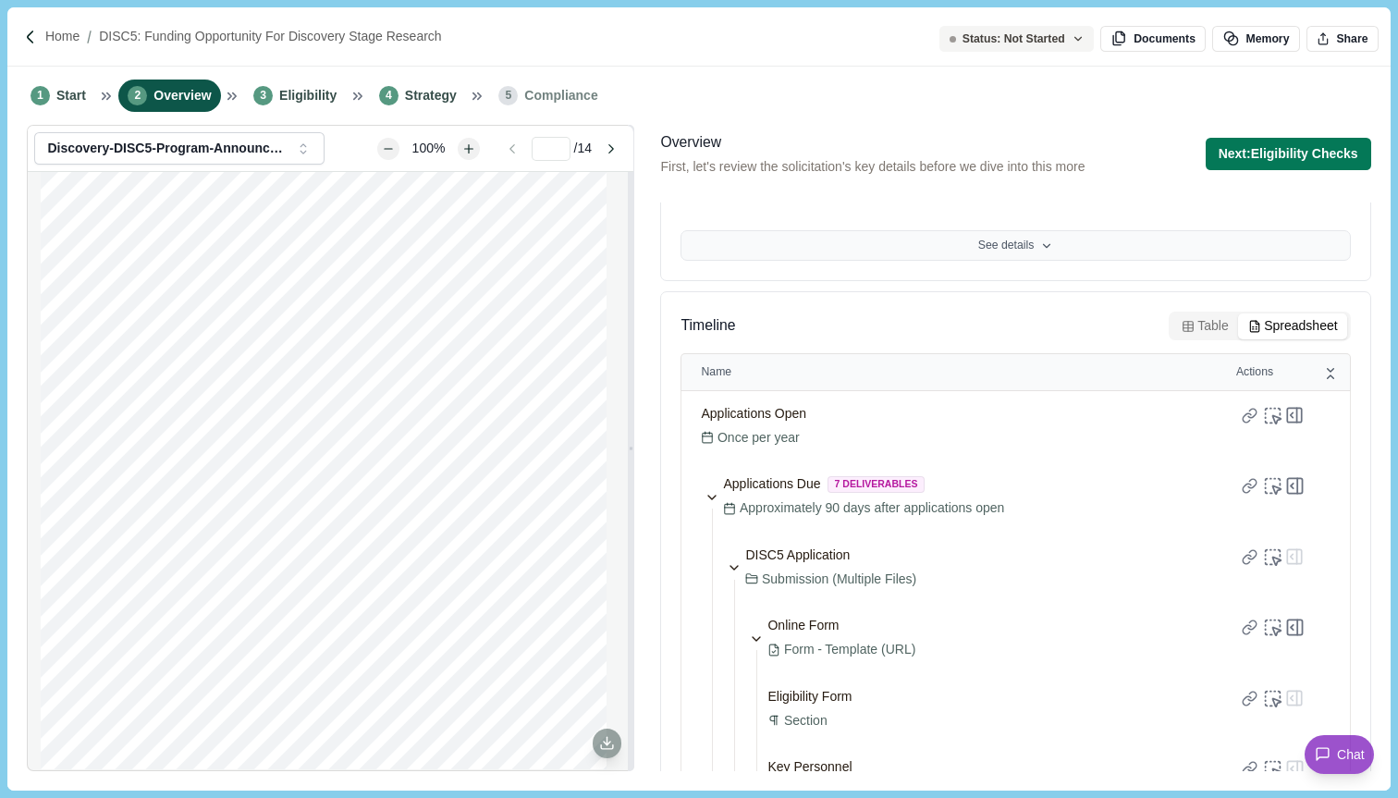
click at [1213, 335] on div "Summary Award Funding mechanism DISC5 Awards Maximum award amount $2,500,000 to…" at bounding box center [1015, 255] width 710 height 568
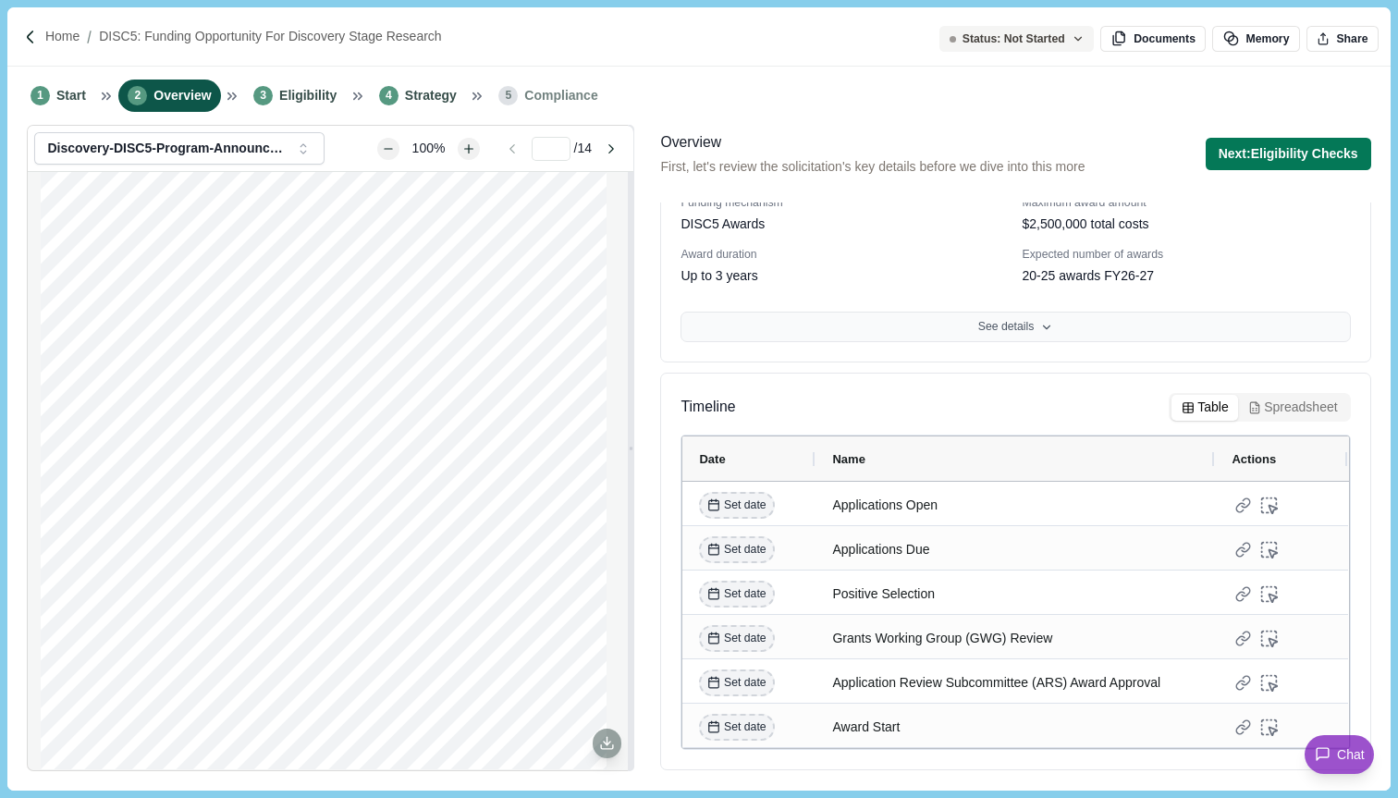
scroll to position [0, 0]
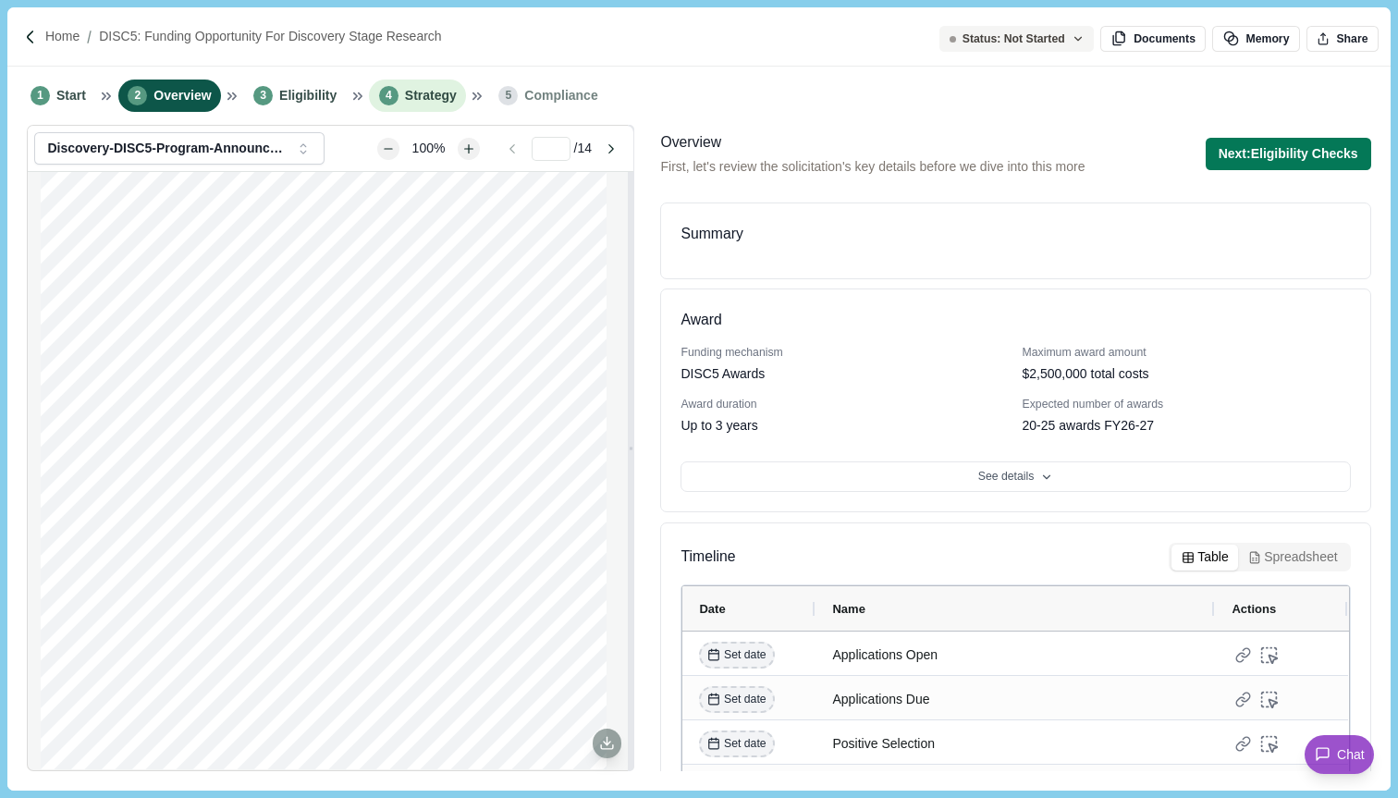
click at [422, 97] on span "Strategy" at bounding box center [431, 95] width 52 height 19
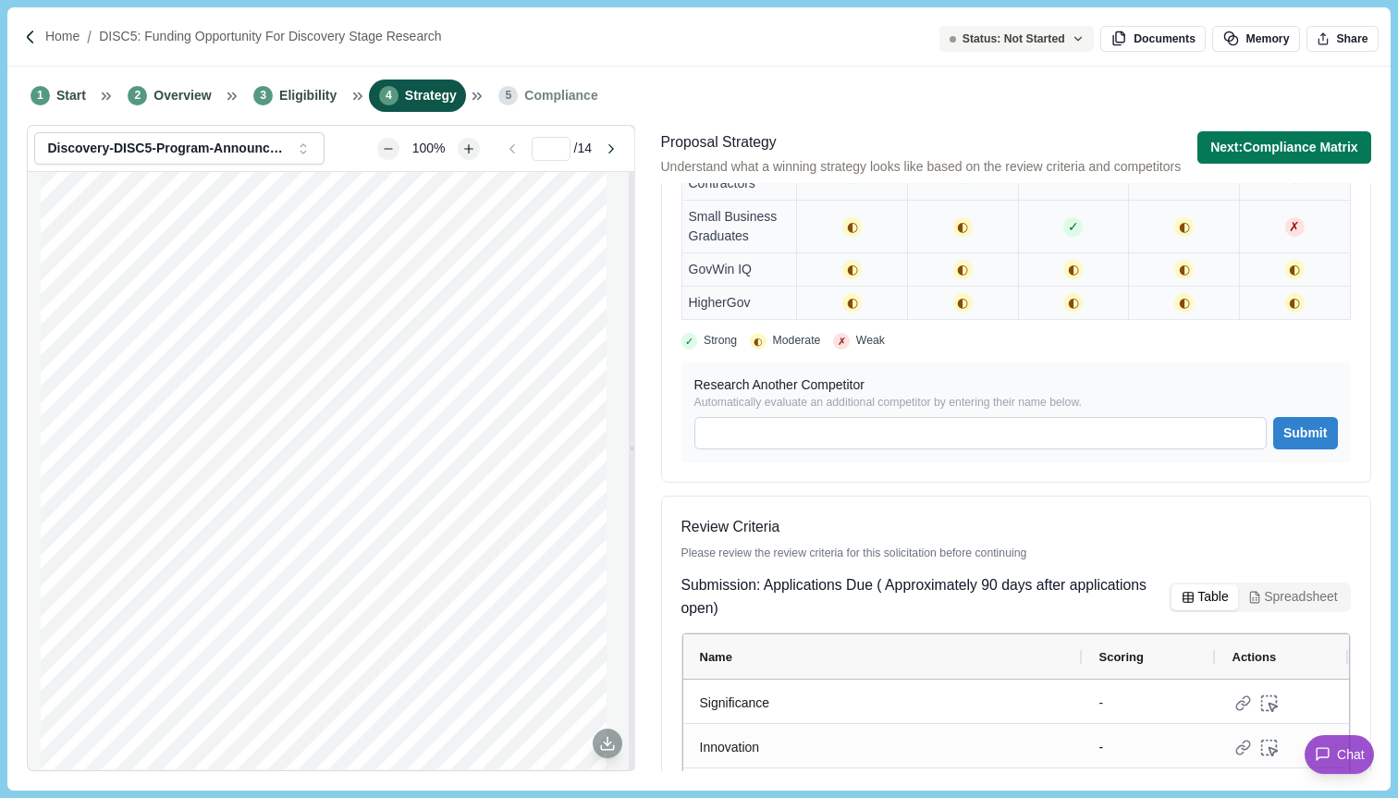
scroll to position [795, 0]
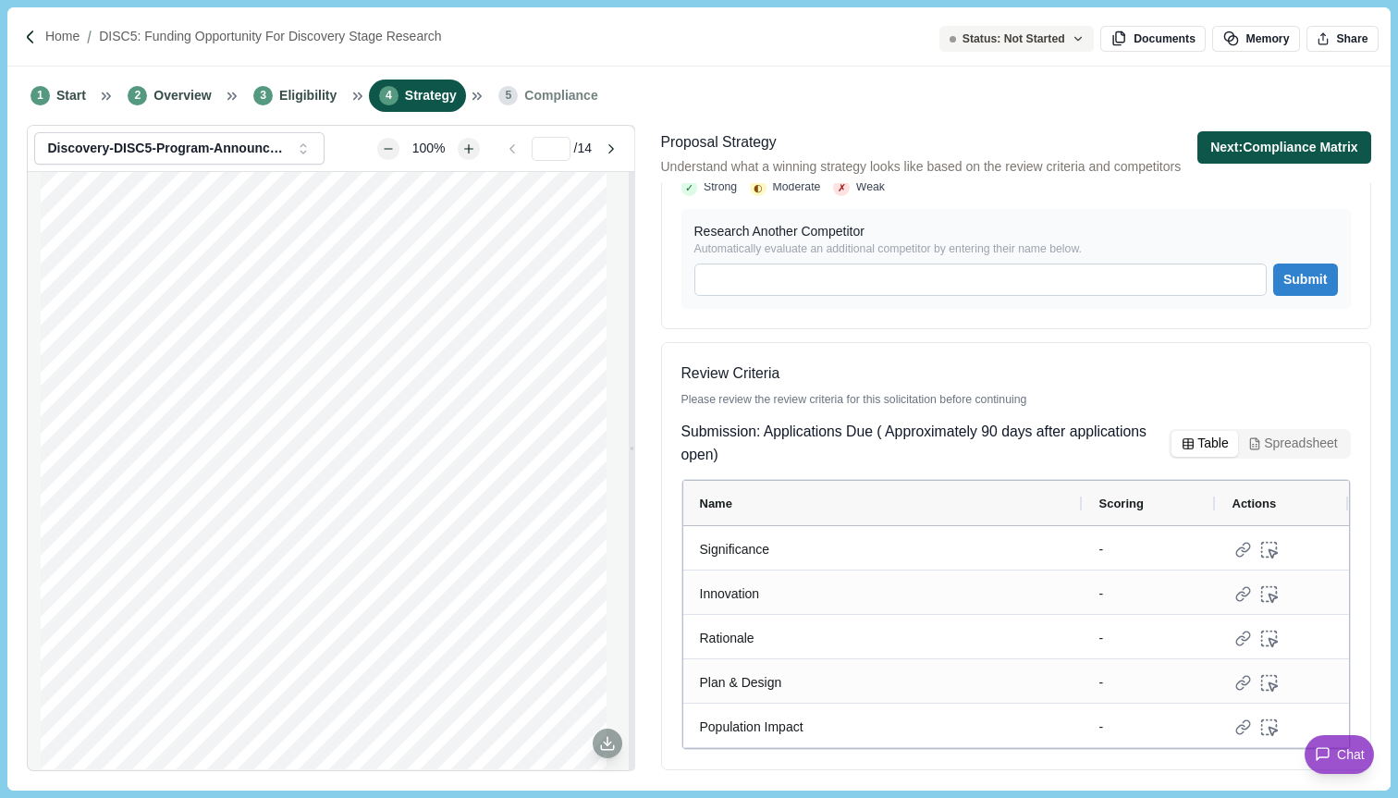
click at [1305, 143] on button "Next: Compliance Matrix" at bounding box center [1285, 147] width 174 height 32
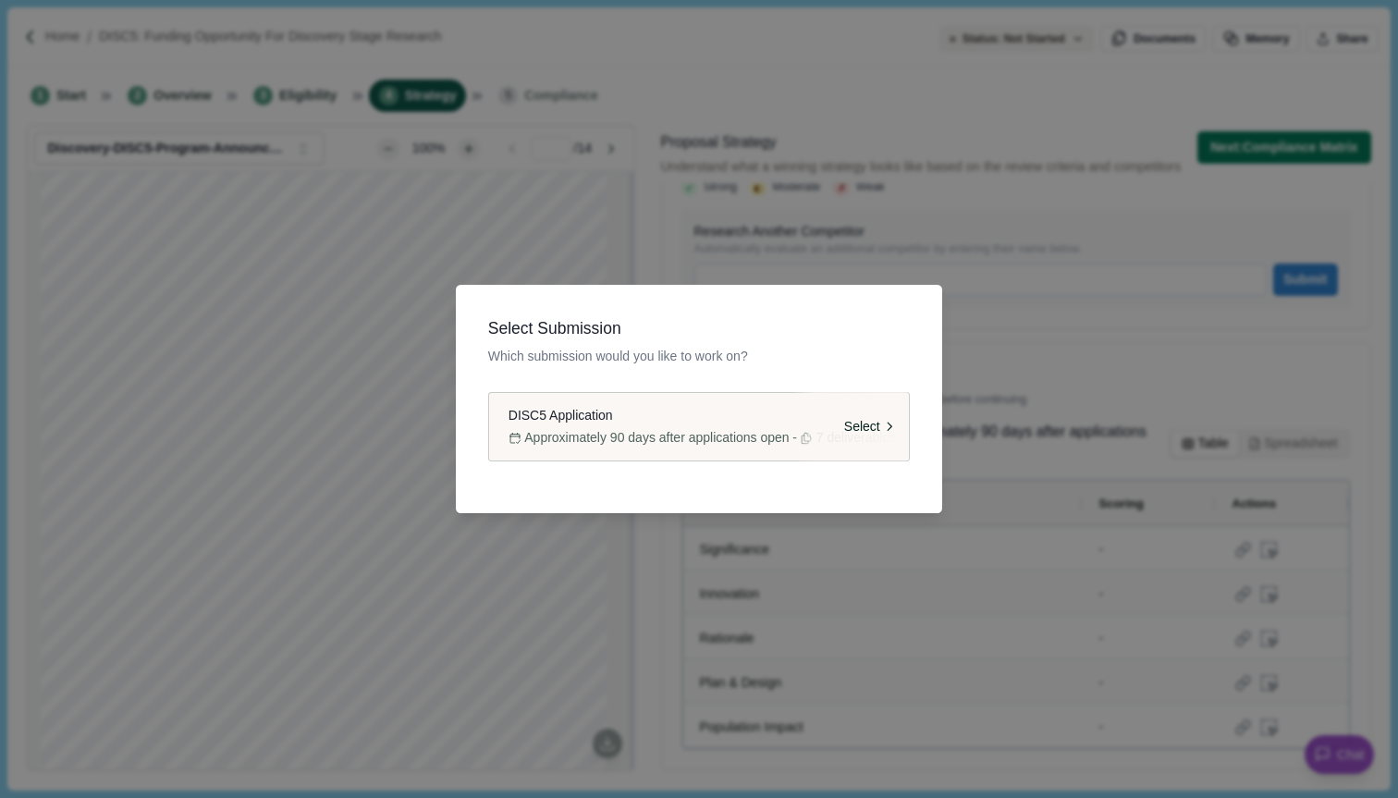
click at [762, 428] on span "Approximately 90 days after applications open" at bounding box center [656, 437] width 264 height 19
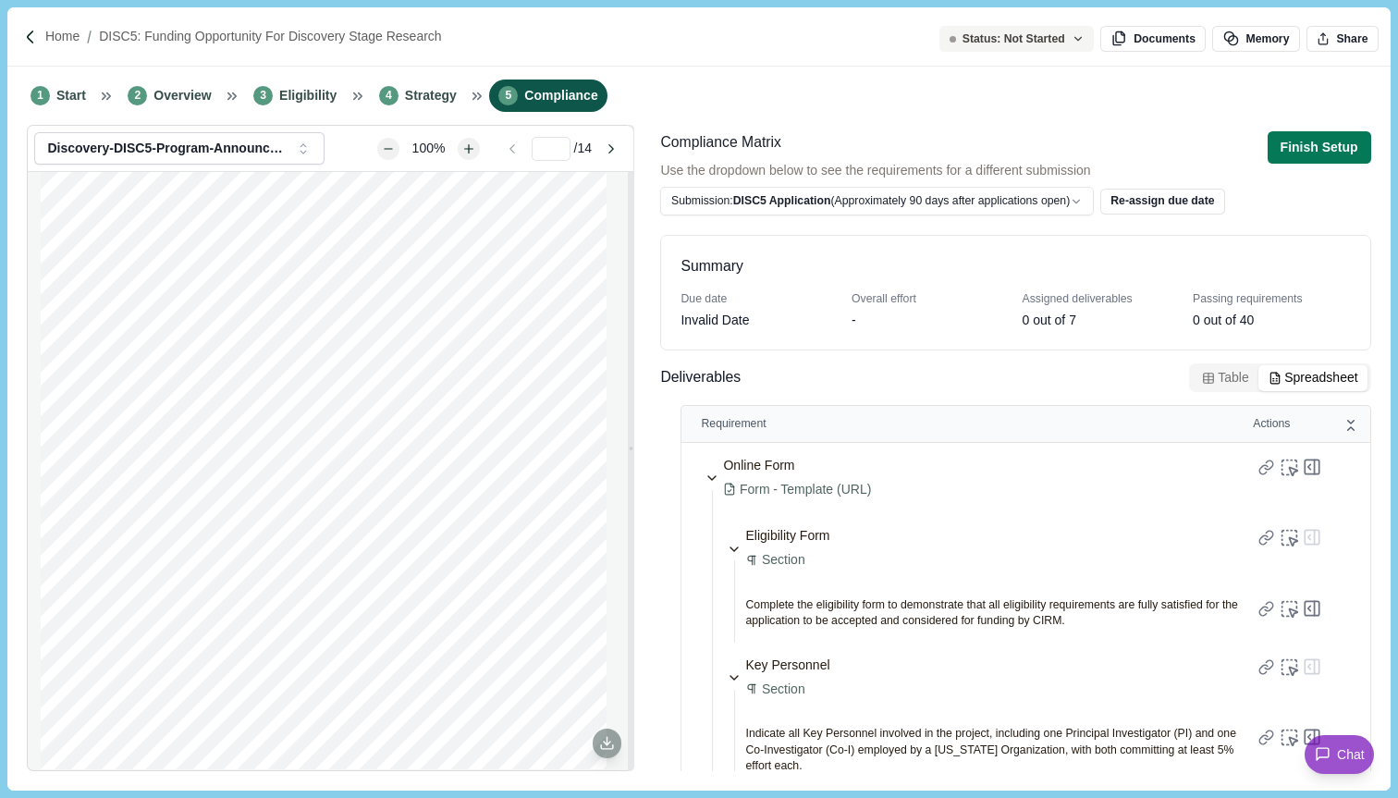
click at [1322, 381] on button "Spreadsheet" at bounding box center [1313, 378] width 109 height 26
click at [1235, 379] on button "Table" at bounding box center [1225, 378] width 67 height 26
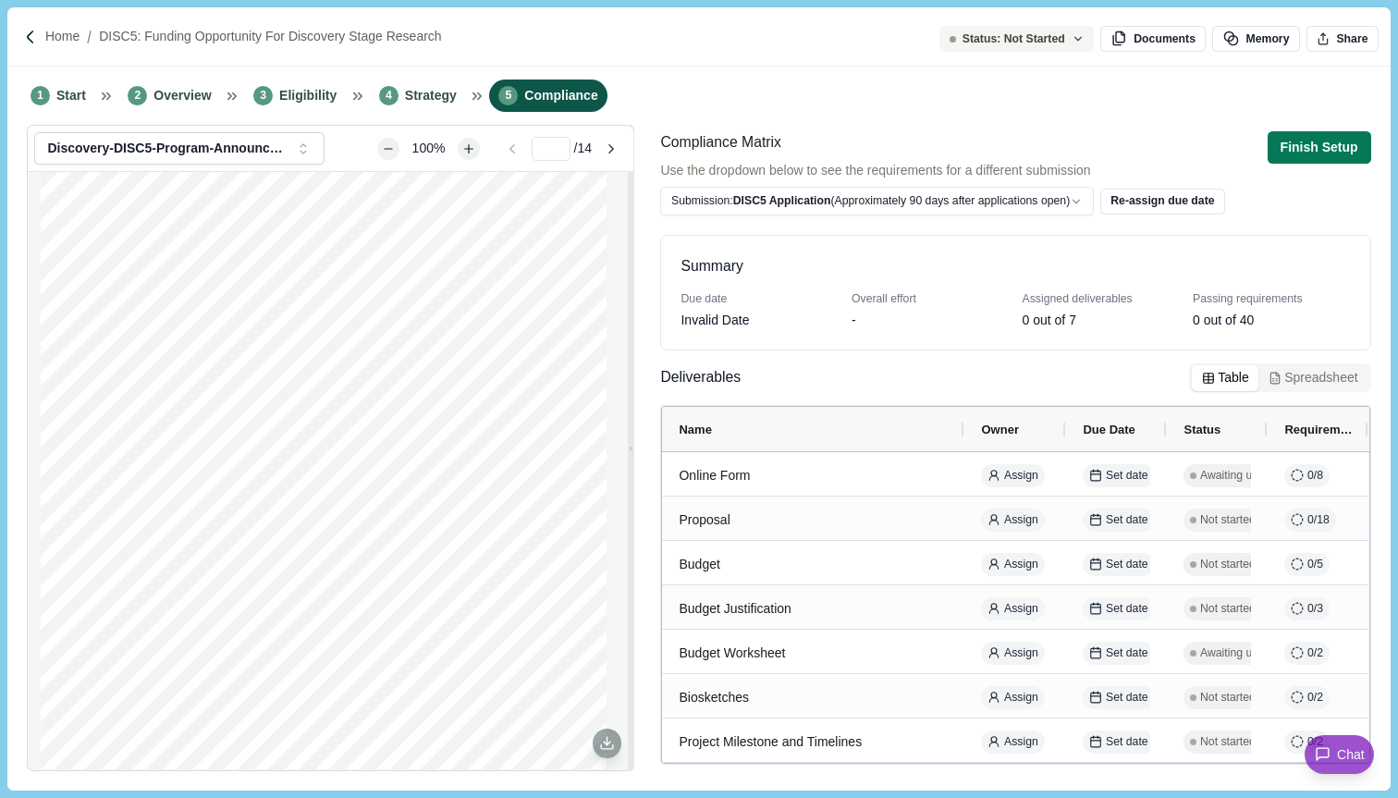
click at [741, 318] on div "Invalid Date" at bounding box center [715, 320] width 68 height 19
click at [711, 317] on div "Invalid Date" at bounding box center [715, 320] width 68 height 19
click at [738, 328] on div "Invalid Date" at bounding box center [715, 320] width 68 height 19
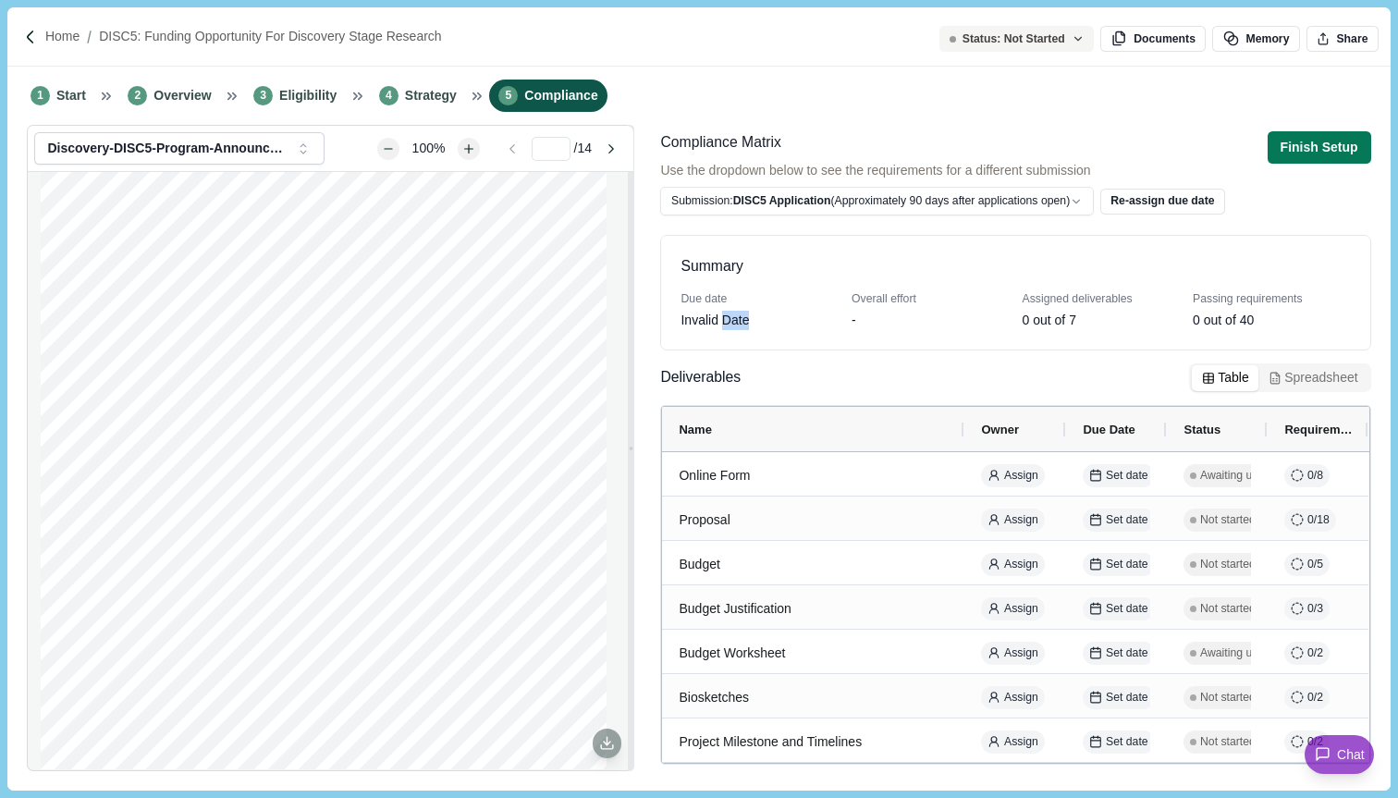
click at [738, 328] on div "Invalid Date" at bounding box center [715, 320] width 68 height 19
click at [844, 328] on div "Due date Invalid Date Overall effort - Assigned deliverables 0 out of 7 Passing…" at bounding box center [1016, 310] width 670 height 39
